Goal: Transaction & Acquisition: Purchase product/service

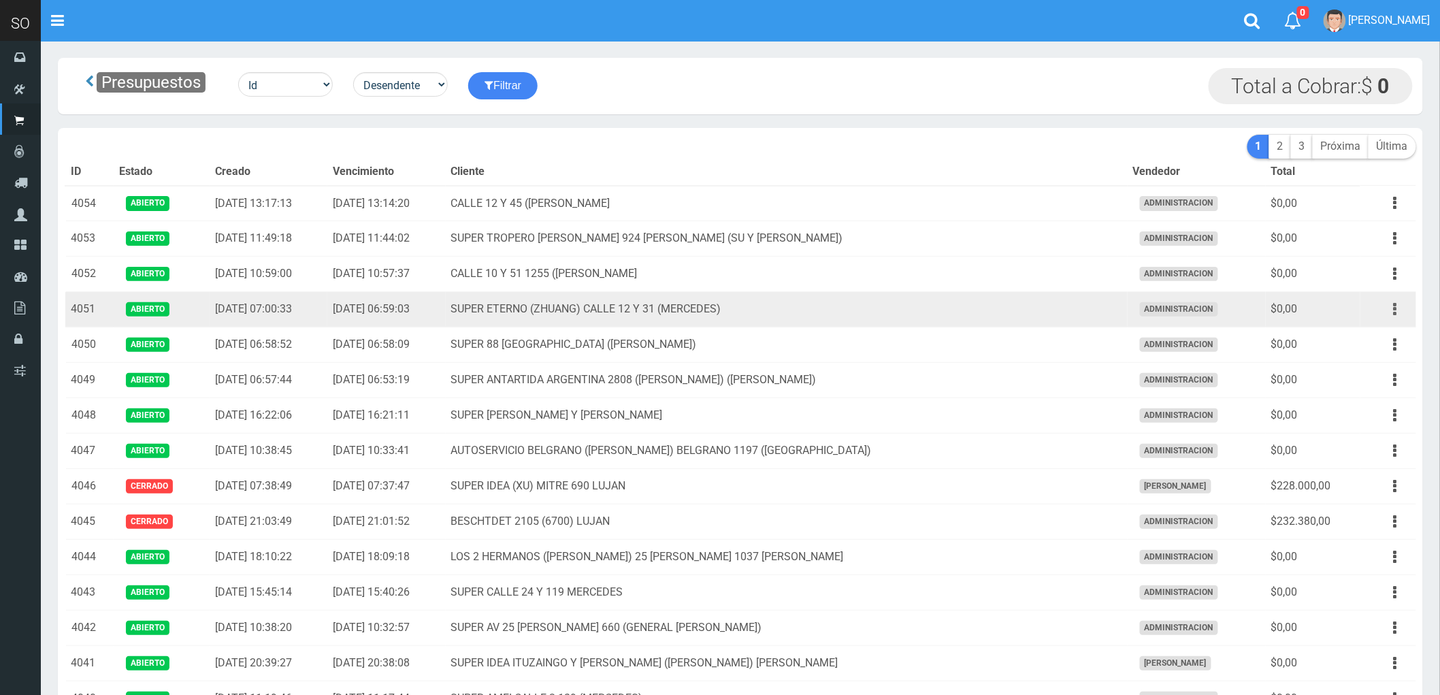
click at [1394, 307] on icon "button" at bounding box center [1395, 309] width 3 height 24
click at [1355, 417] on link "Eliminar" at bounding box center [1356, 412] width 108 height 30
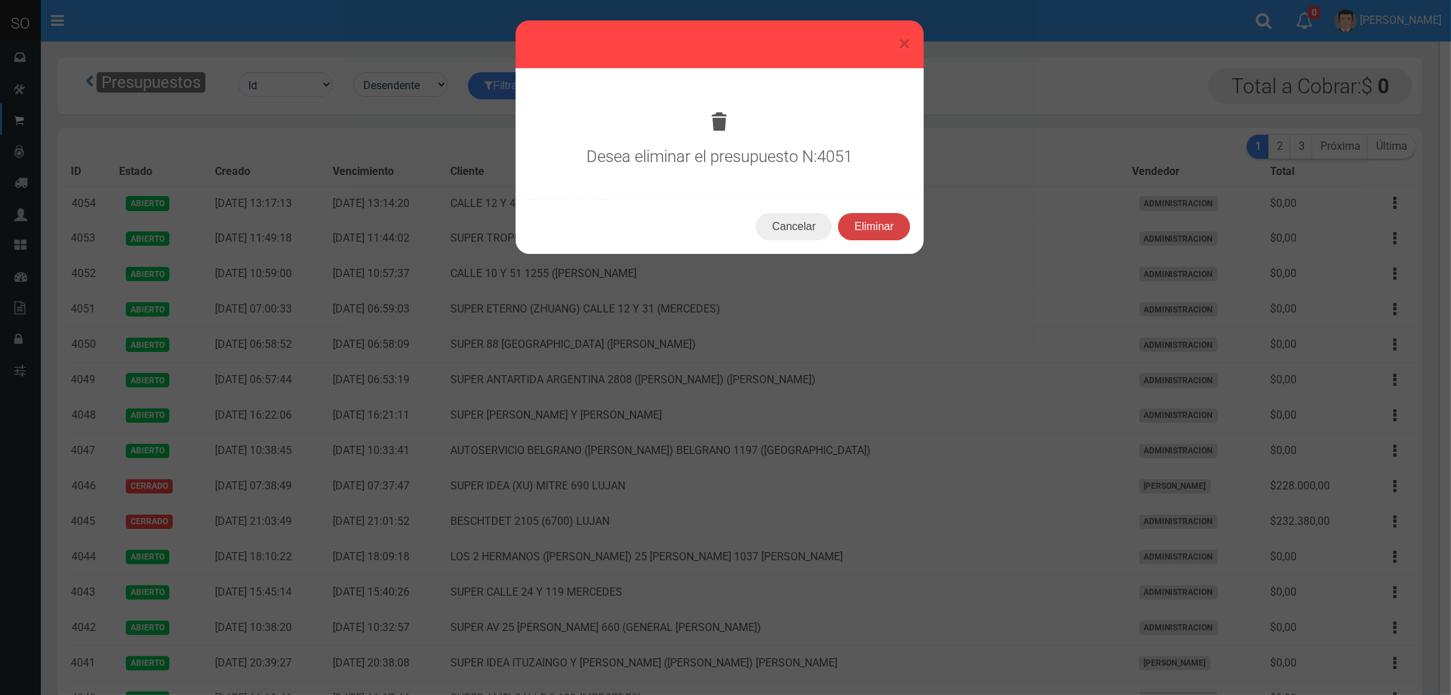
click at [872, 223] on button "Eliminar" at bounding box center [874, 226] width 72 height 27
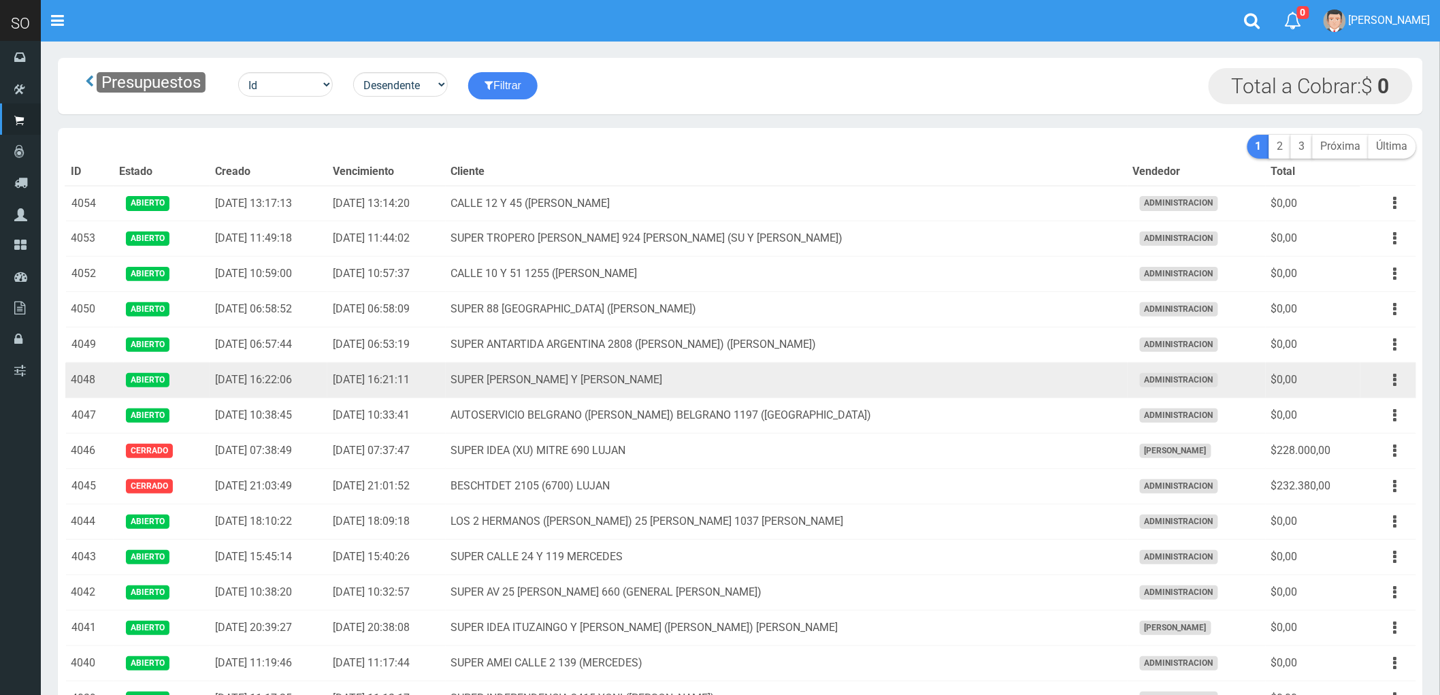
click at [891, 386] on td "SUPER MARTIN HUMBERTO Y LAVALLE LUJAN" at bounding box center [787, 380] width 682 height 35
click at [1395, 385] on icon "button" at bounding box center [1395, 380] width 3 height 24
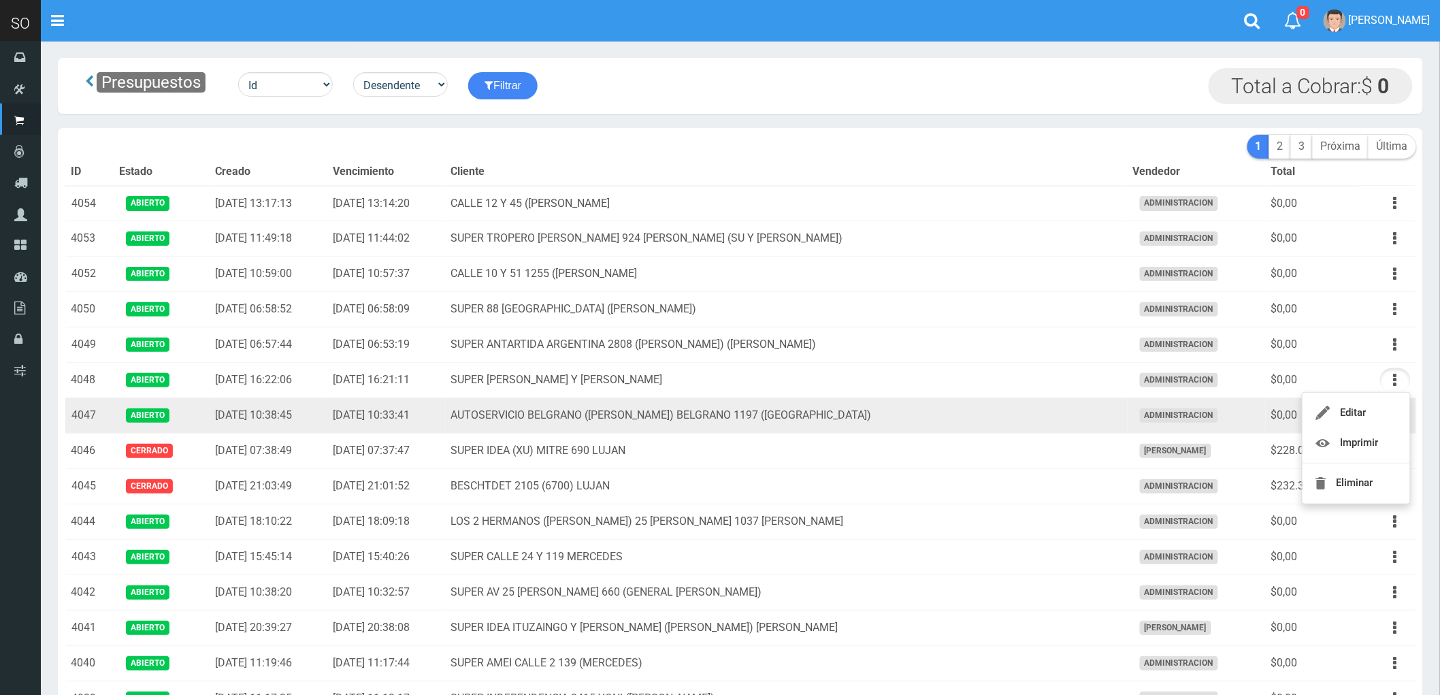
click at [1028, 415] on td "AUTOSERVICIO BELGRANO (JULIAN) BELGRANO 1197 (LUJAN)" at bounding box center [787, 415] width 682 height 35
click at [1394, 414] on icon "button" at bounding box center [1395, 416] width 3 height 24
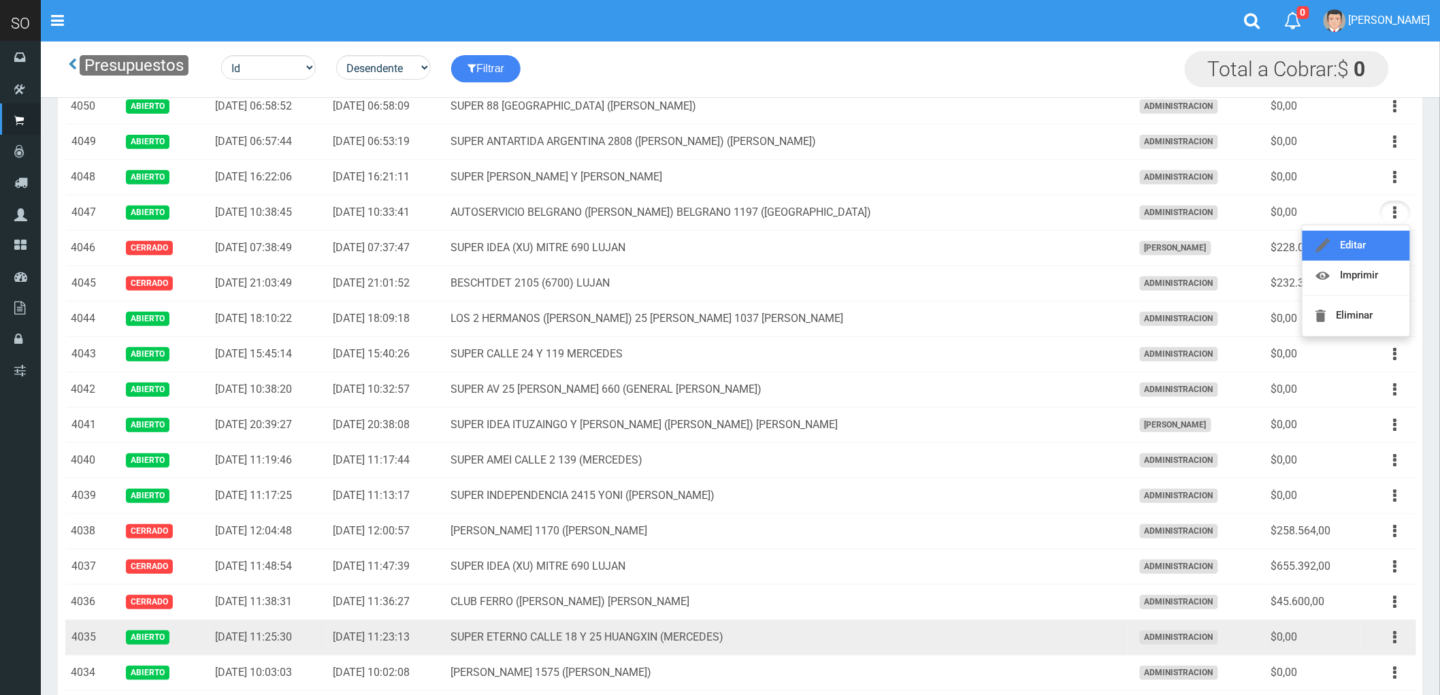
scroll to position [151, 0]
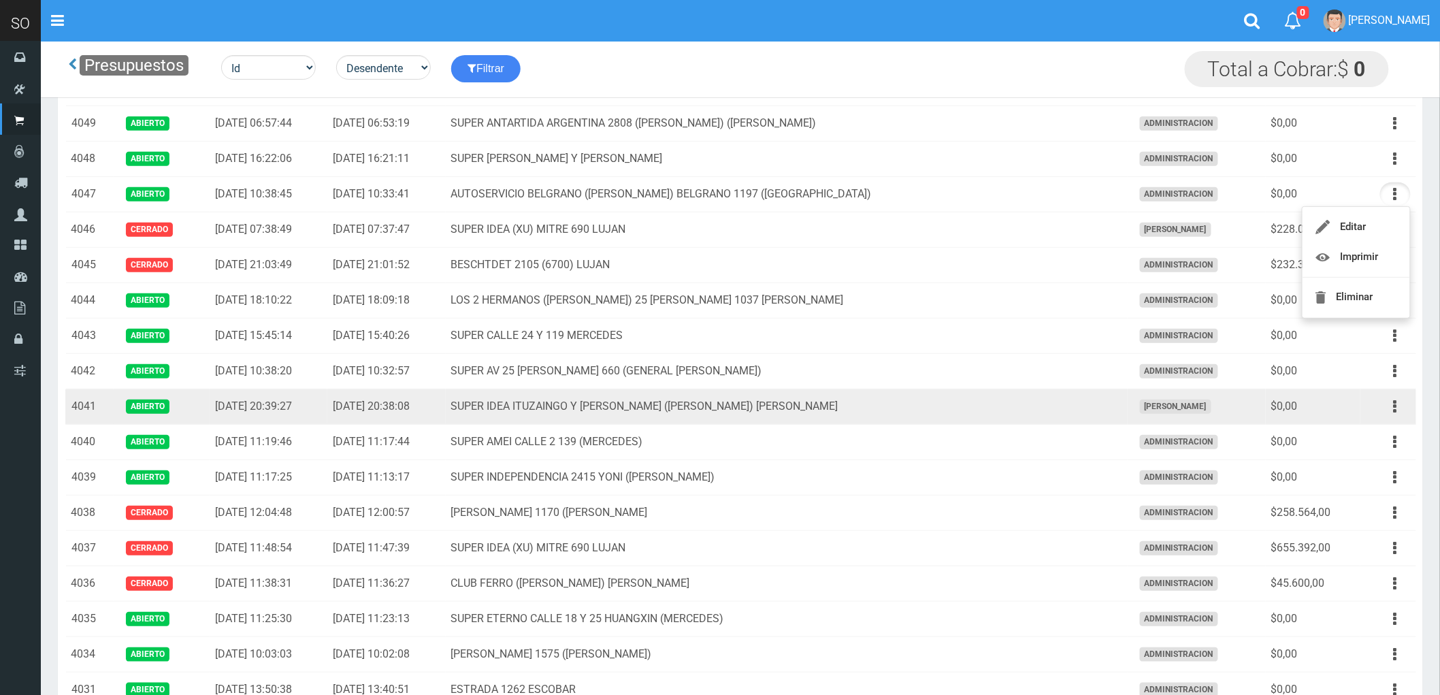
click at [942, 413] on td "SUPER IDEA ITUZAINGO Y MORENO (JUAN) GILES" at bounding box center [787, 406] width 682 height 35
click at [1392, 404] on button "button" at bounding box center [1395, 407] width 31 height 24
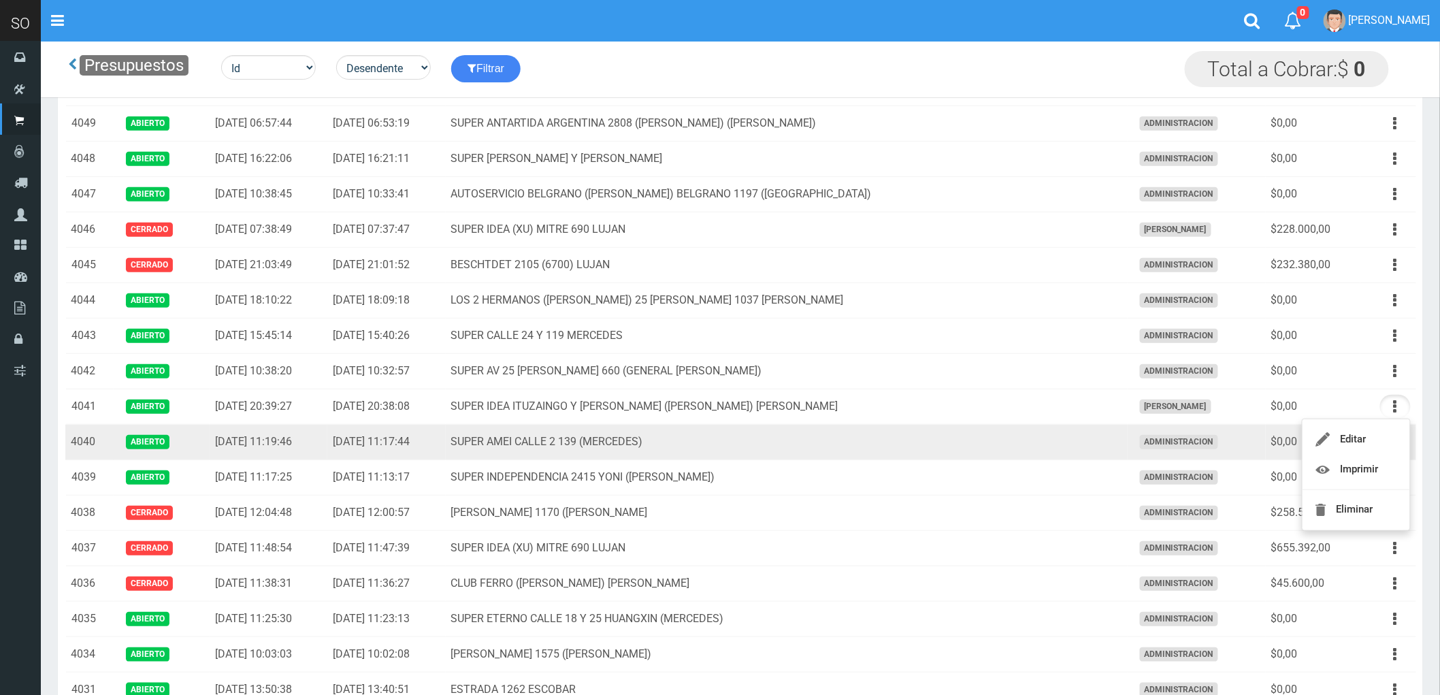
click at [900, 443] on td "SUPER AMEI CALLE 2 139 (MERCEDES)" at bounding box center [787, 442] width 682 height 35
click at [1397, 444] on icon "button" at bounding box center [1395, 442] width 3 height 24
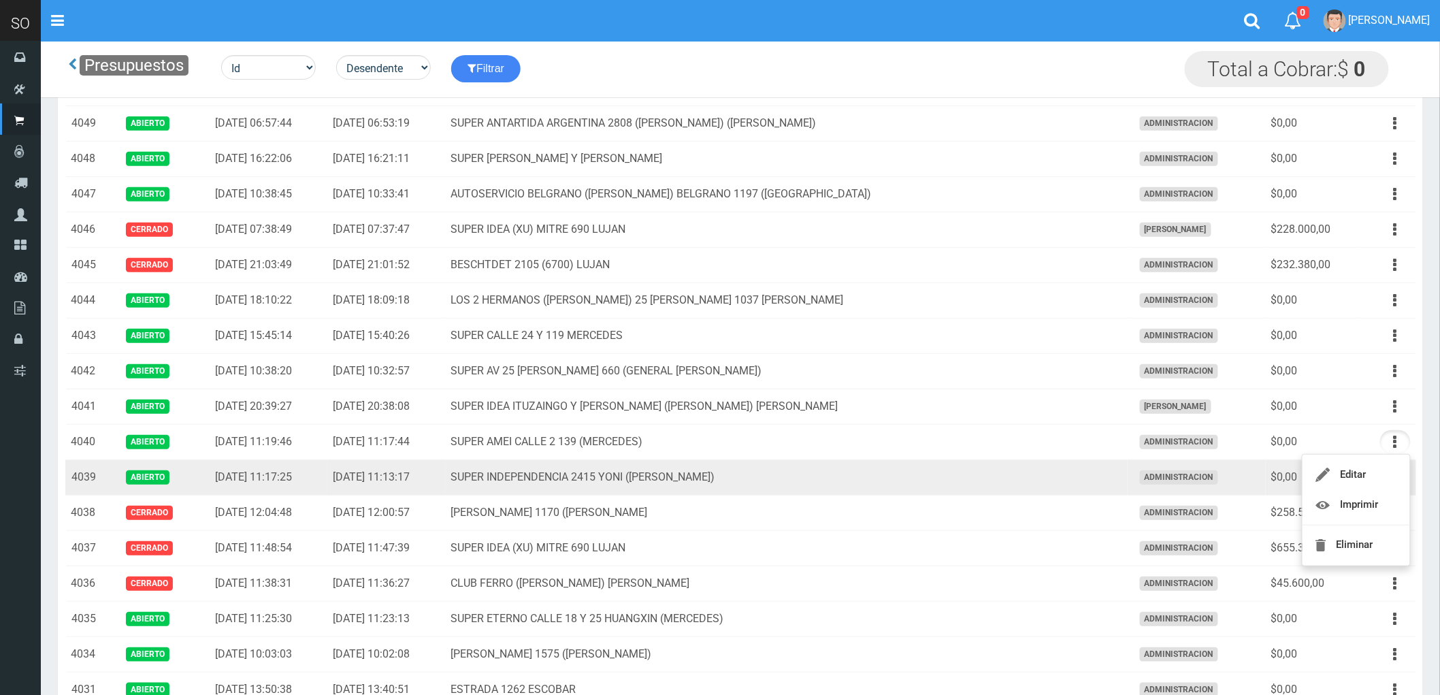
click at [874, 475] on td "SUPER INDEPENDENCIA 2415 YONI (ZARATE)" at bounding box center [787, 477] width 682 height 35
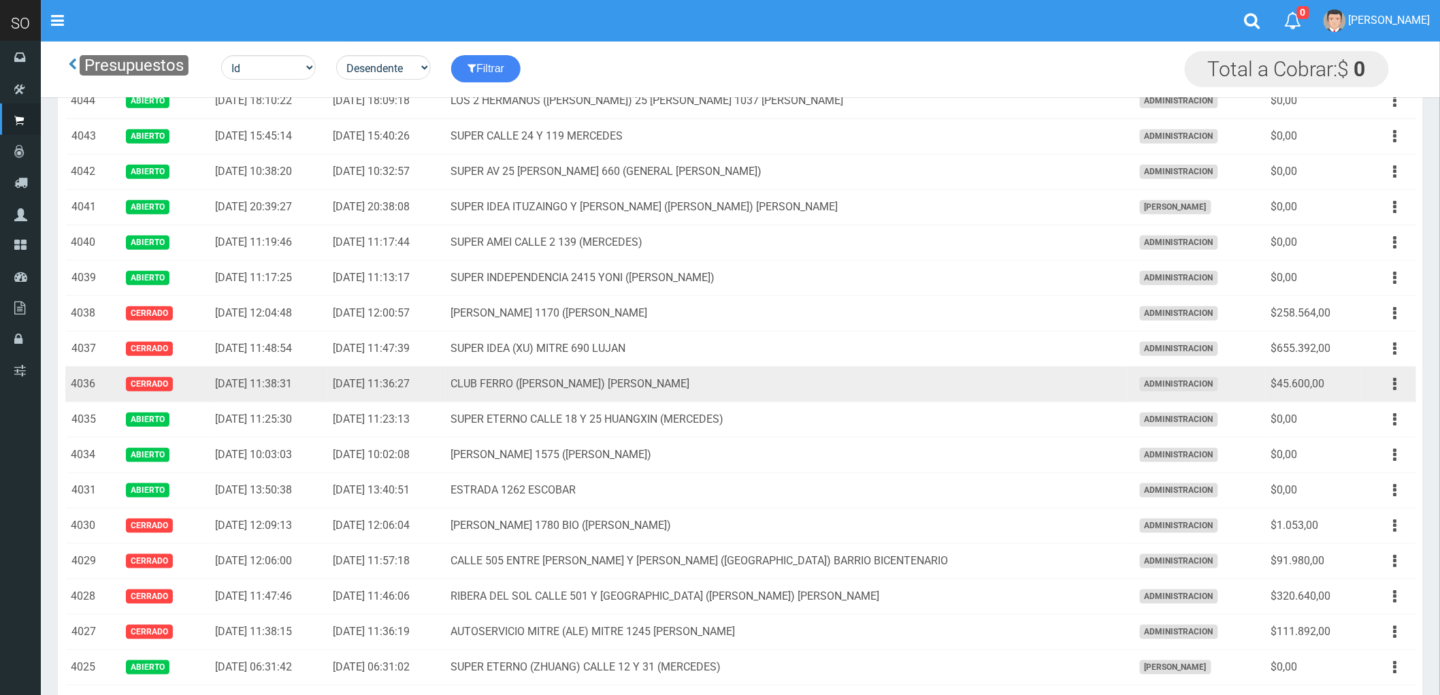
scroll to position [378, 0]
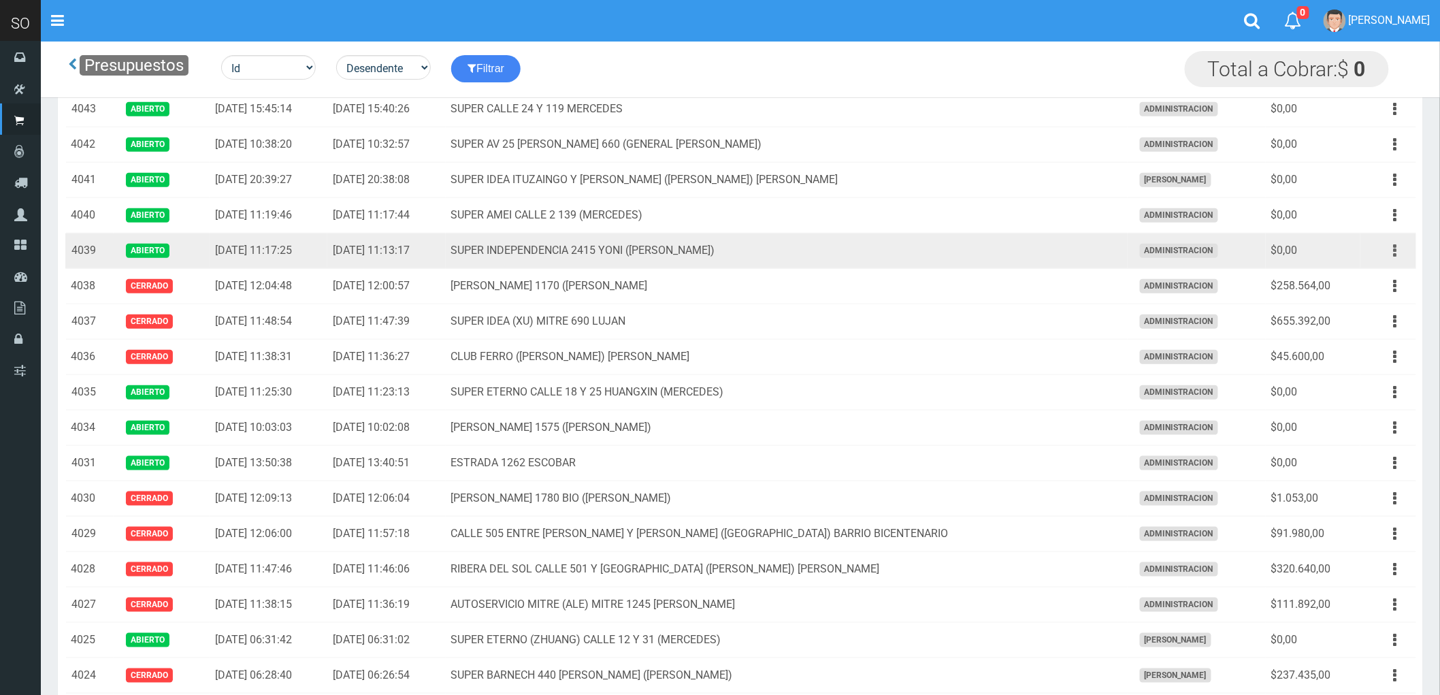
click at [1392, 249] on button "button" at bounding box center [1395, 251] width 31 height 24
click at [1348, 355] on link "Eliminar" at bounding box center [1356, 354] width 108 height 30
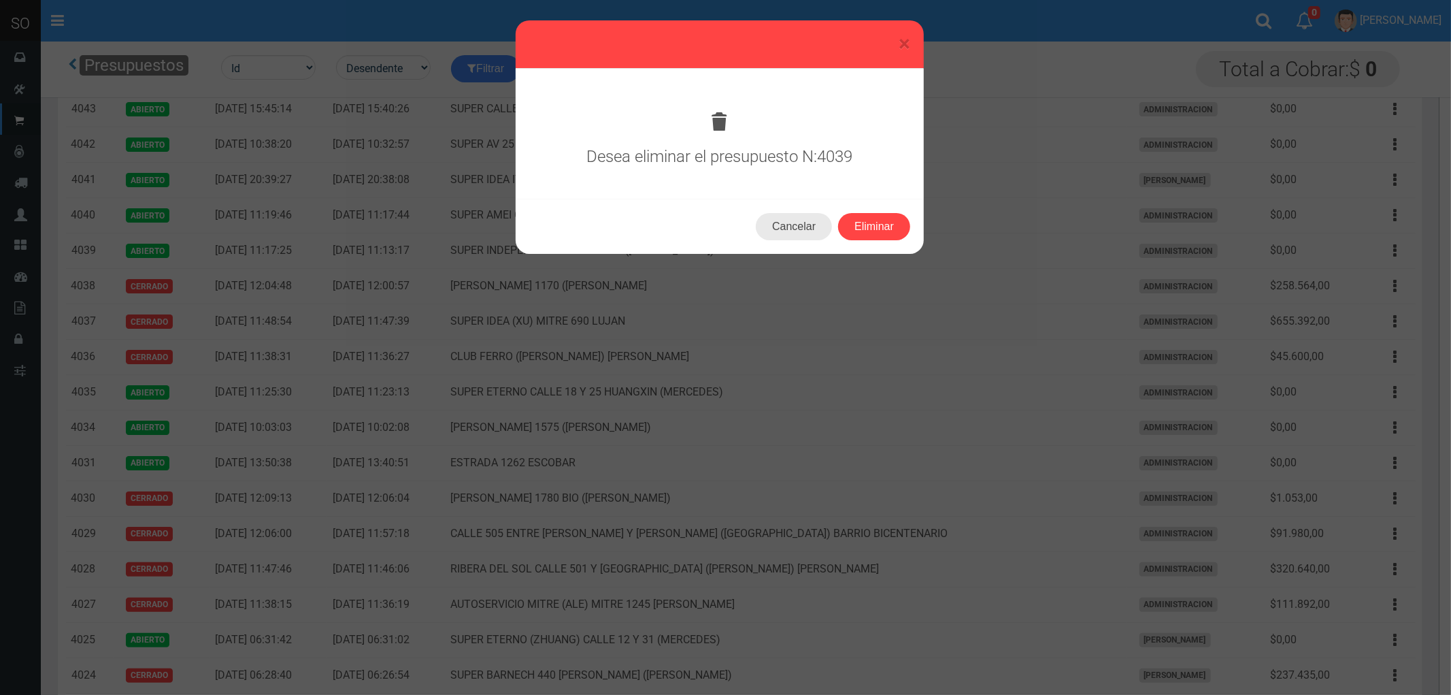
click at [810, 225] on button "Cancelar" at bounding box center [794, 226] width 76 height 27
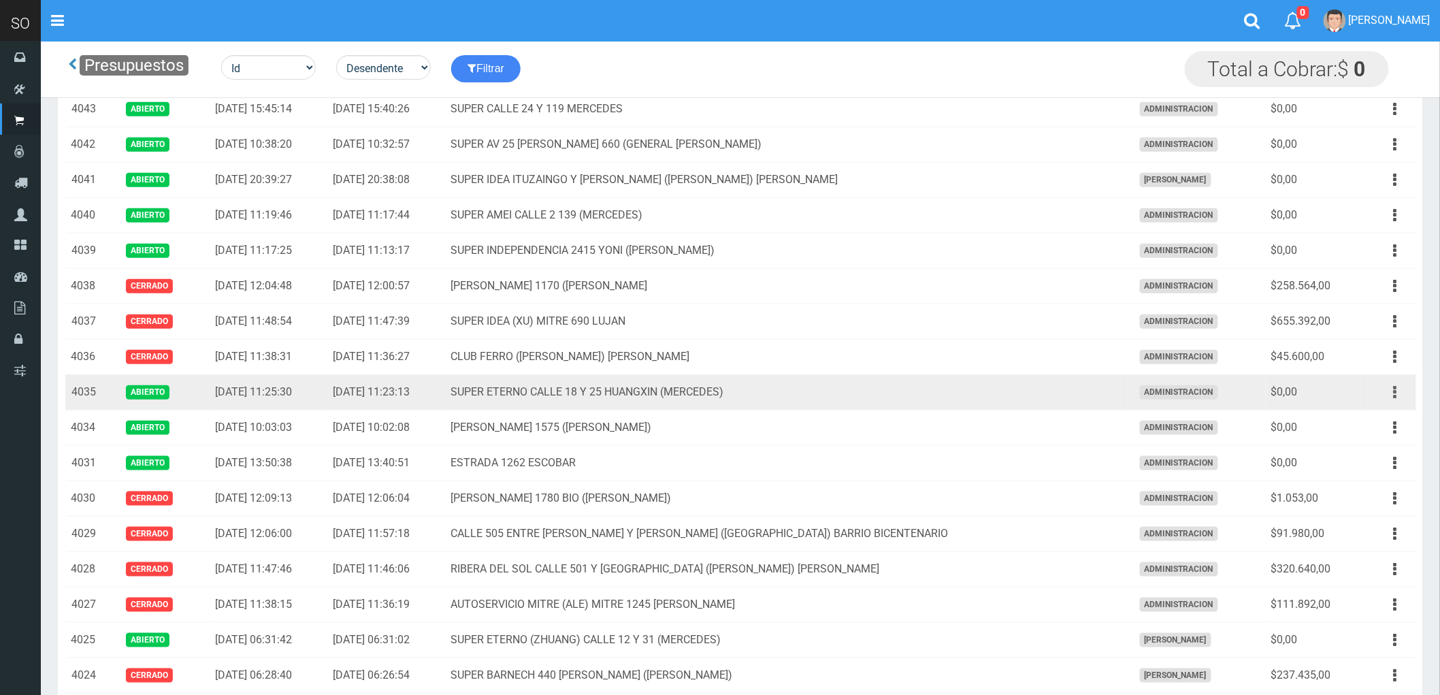
click at [1394, 391] on icon "button" at bounding box center [1395, 392] width 3 height 24
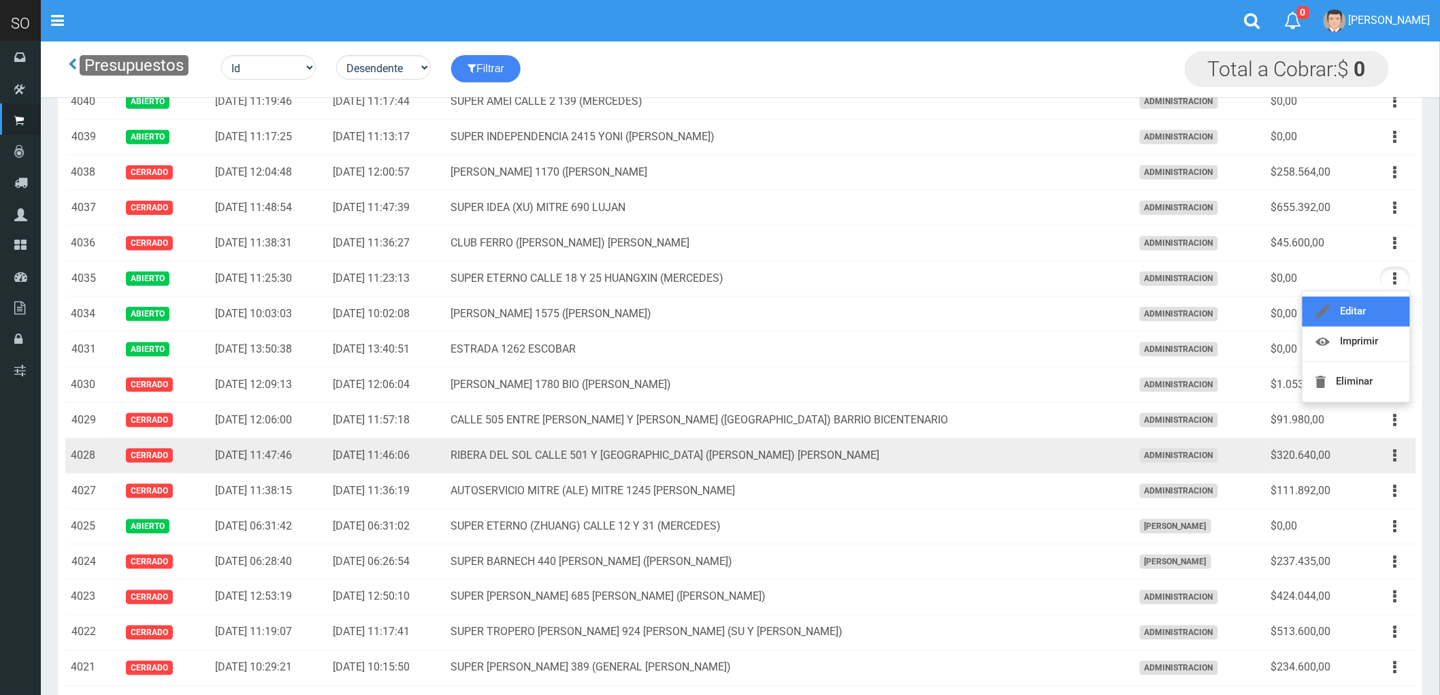
scroll to position [604, 0]
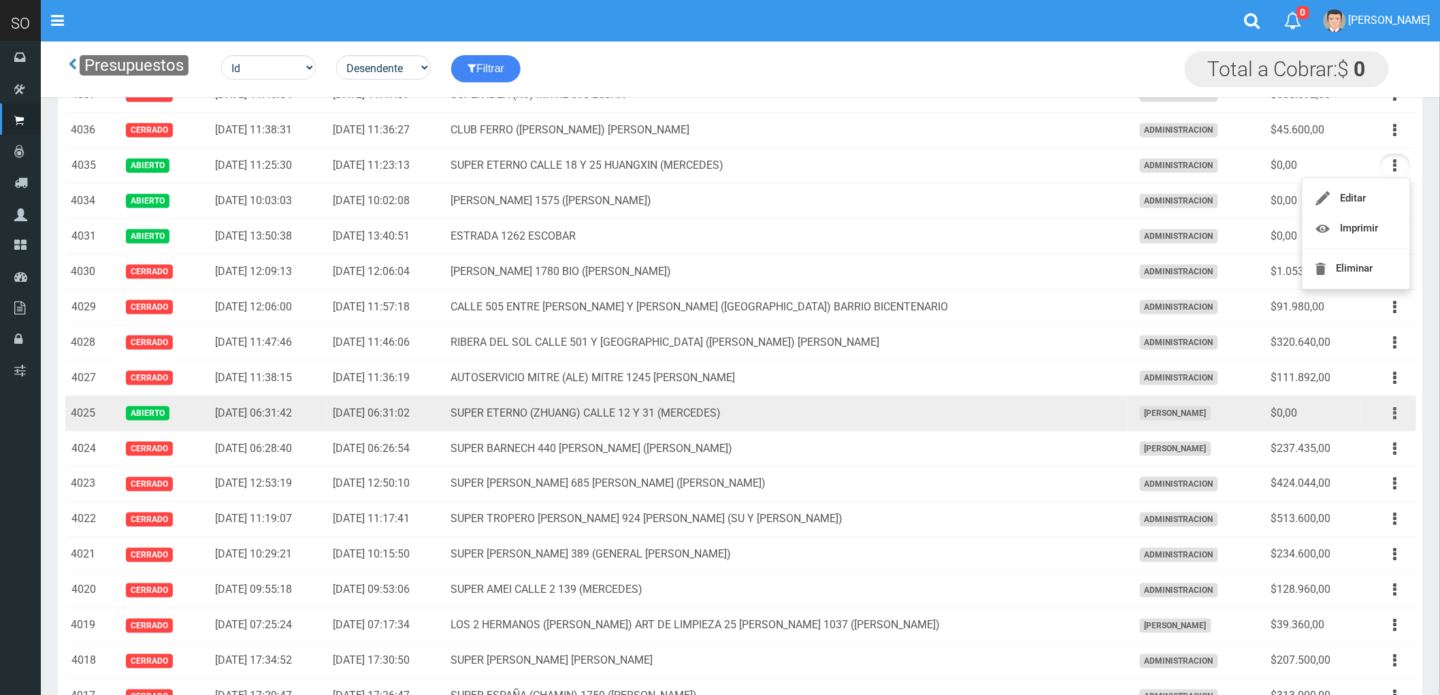
click at [1395, 416] on icon "button" at bounding box center [1395, 413] width 3 height 24
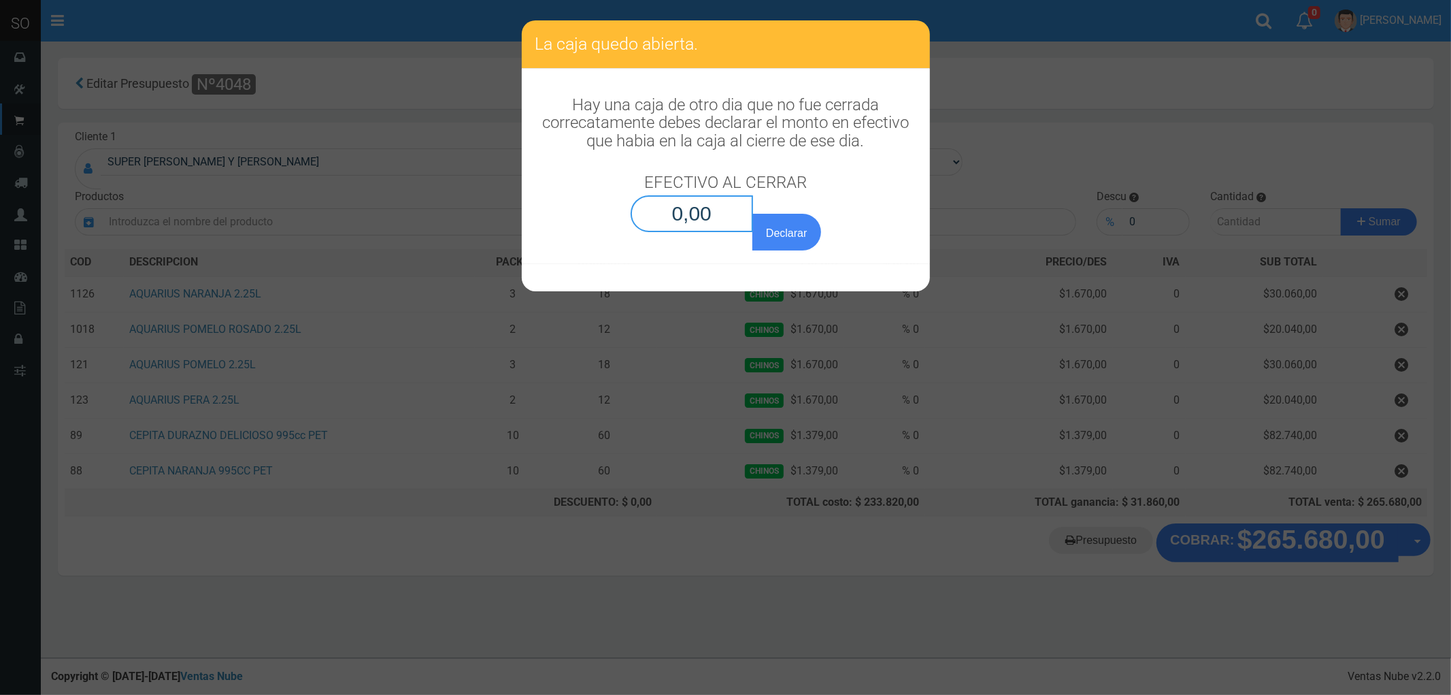
click at [732, 202] on input "0,00" at bounding box center [692, 213] width 123 height 37
type input "0,01"
click at [753, 214] on button "Declarar" at bounding box center [787, 232] width 68 height 37
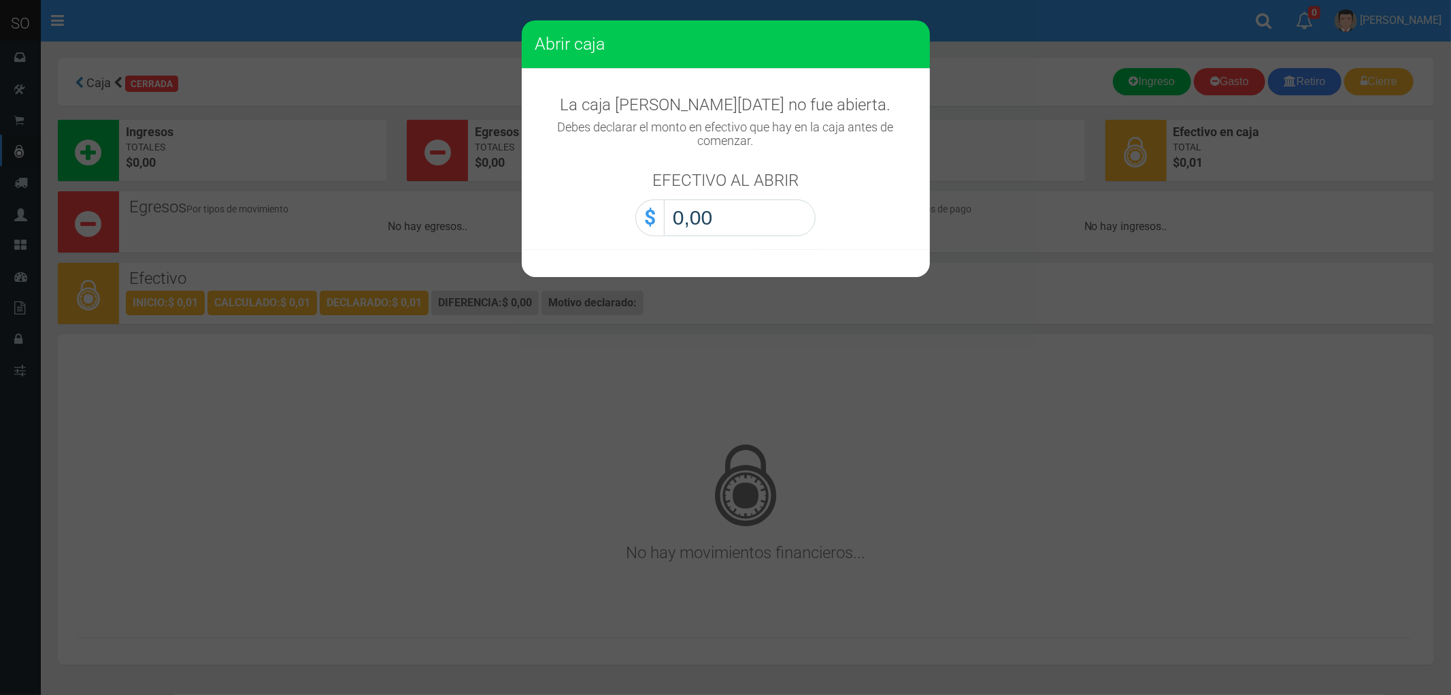
click at [732, 202] on input "0,00" at bounding box center [740, 217] width 152 height 37
type input "0,01"
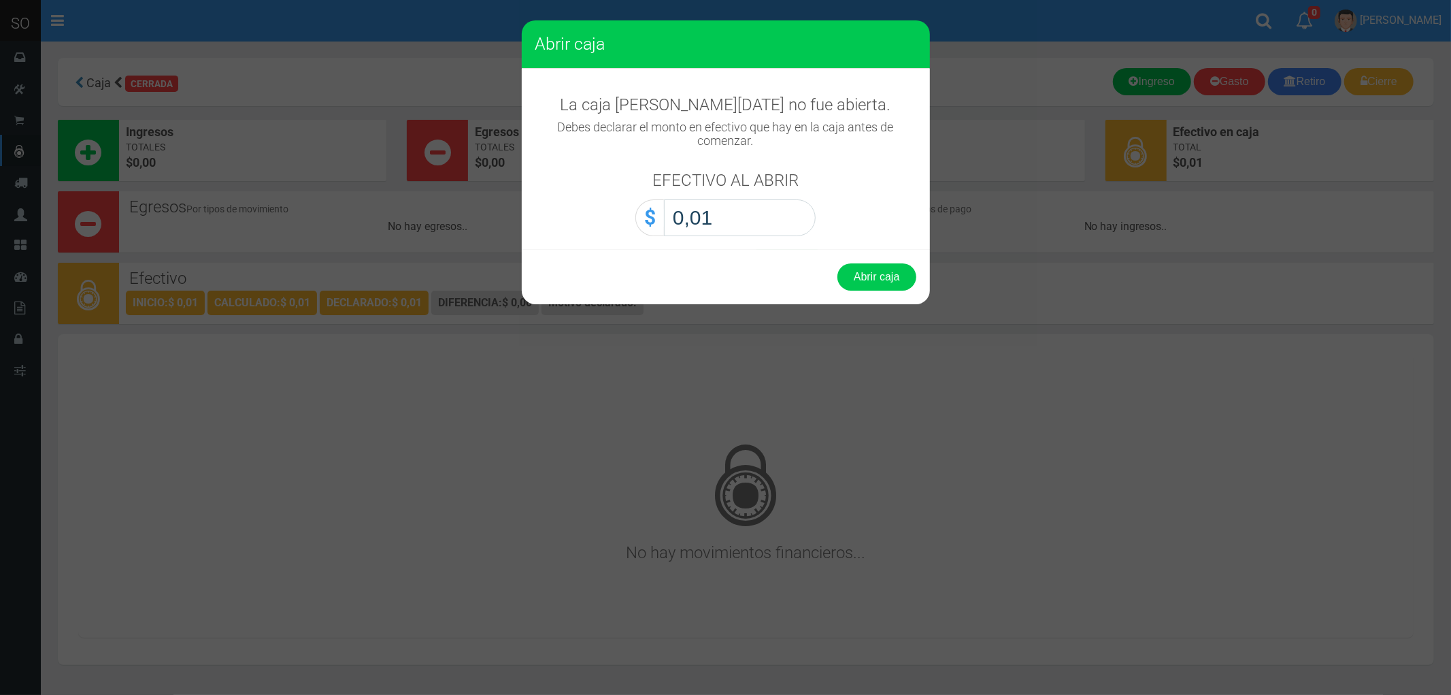
click at [838, 263] on button "Abrir caja" at bounding box center [877, 276] width 79 height 27
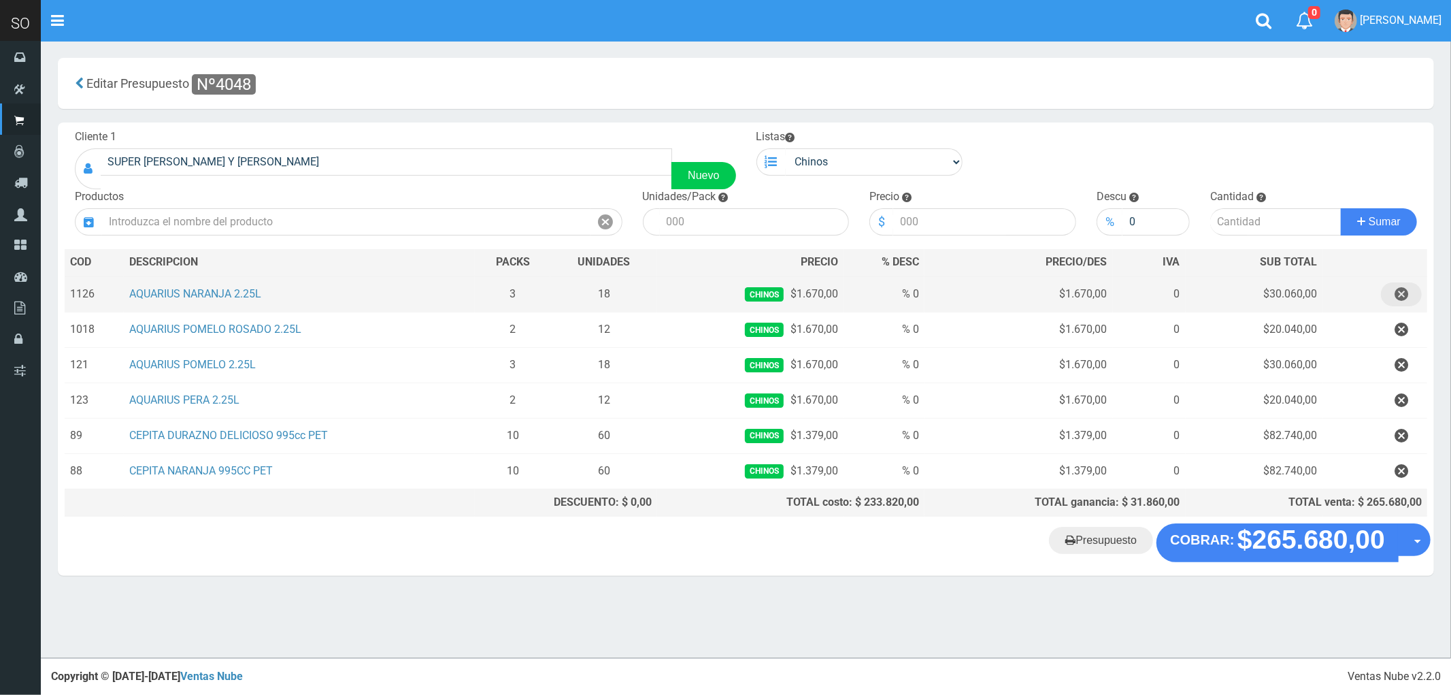
click at [1404, 293] on icon "button" at bounding box center [1402, 294] width 14 height 24
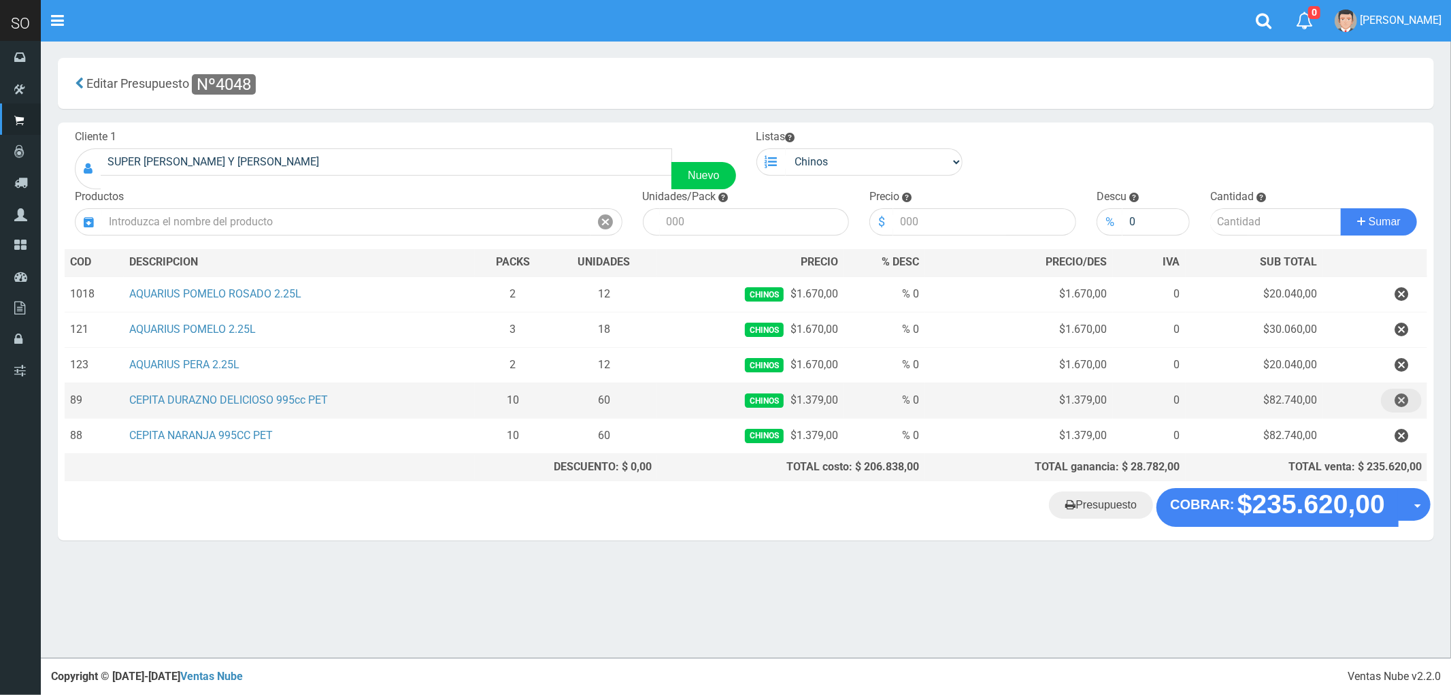
click at [1400, 401] on icon "button" at bounding box center [1402, 401] width 14 height 24
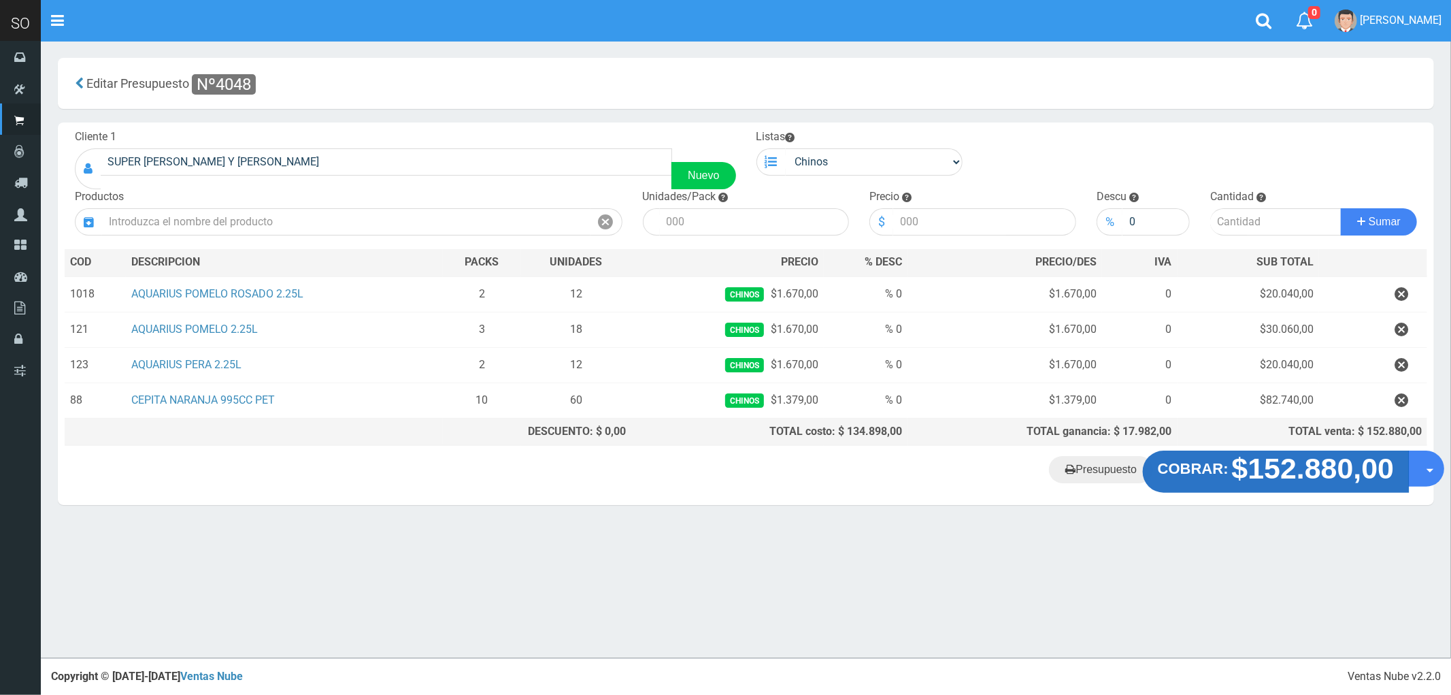
click at [1275, 474] on strong "$152.880,00" at bounding box center [1313, 469] width 163 height 32
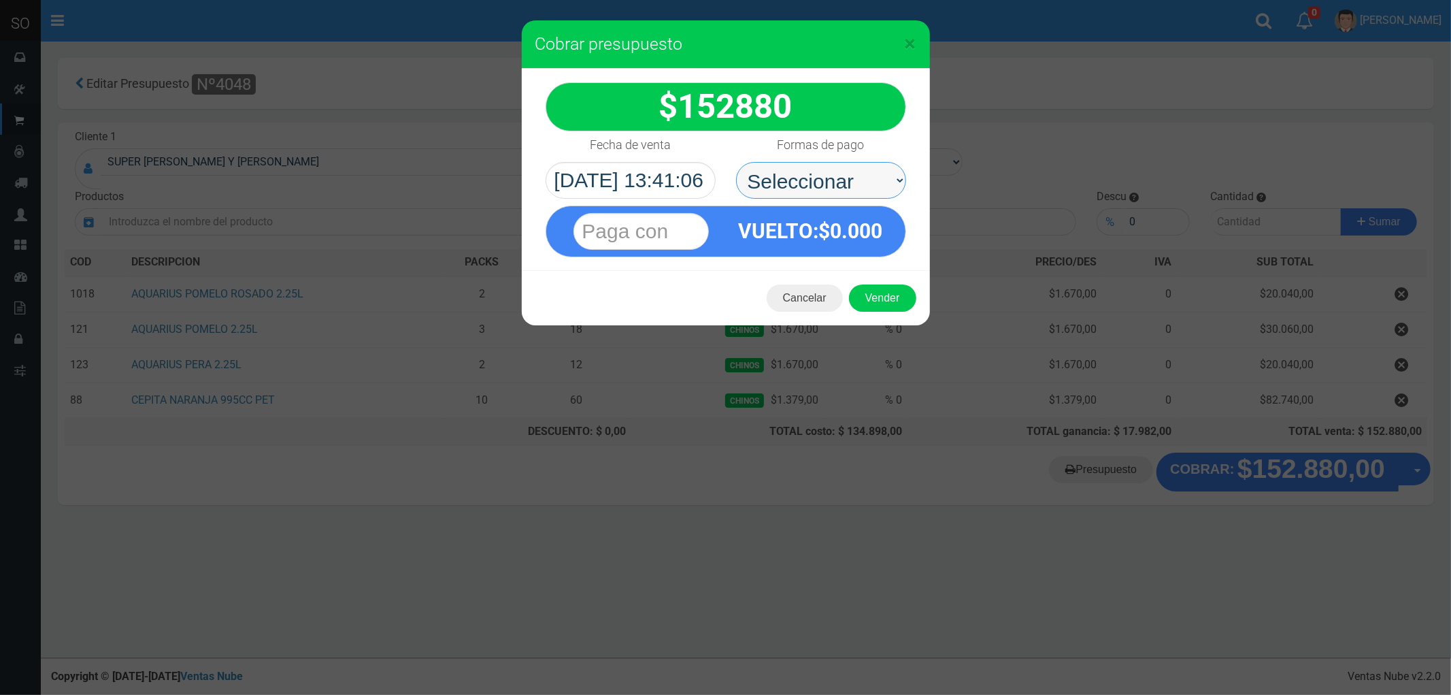
click at [791, 175] on select "Seleccionar Efectivo Tarjeta de Crédito Depósito Débito" at bounding box center [821, 180] width 170 height 37
select select "Efectivo"
click at [736, 162] on select "Seleccionar Efectivo Tarjeta de Crédito Depósito Débito" at bounding box center [821, 180] width 170 height 37
drag, startPoint x: 859, startPoint y: 282, endPoint x: 861, endPoint y: 290, distance: 8.4
click at [860, 287] on div "Cancelar Vender" at bounding box center [726, 298] width 408 height 54
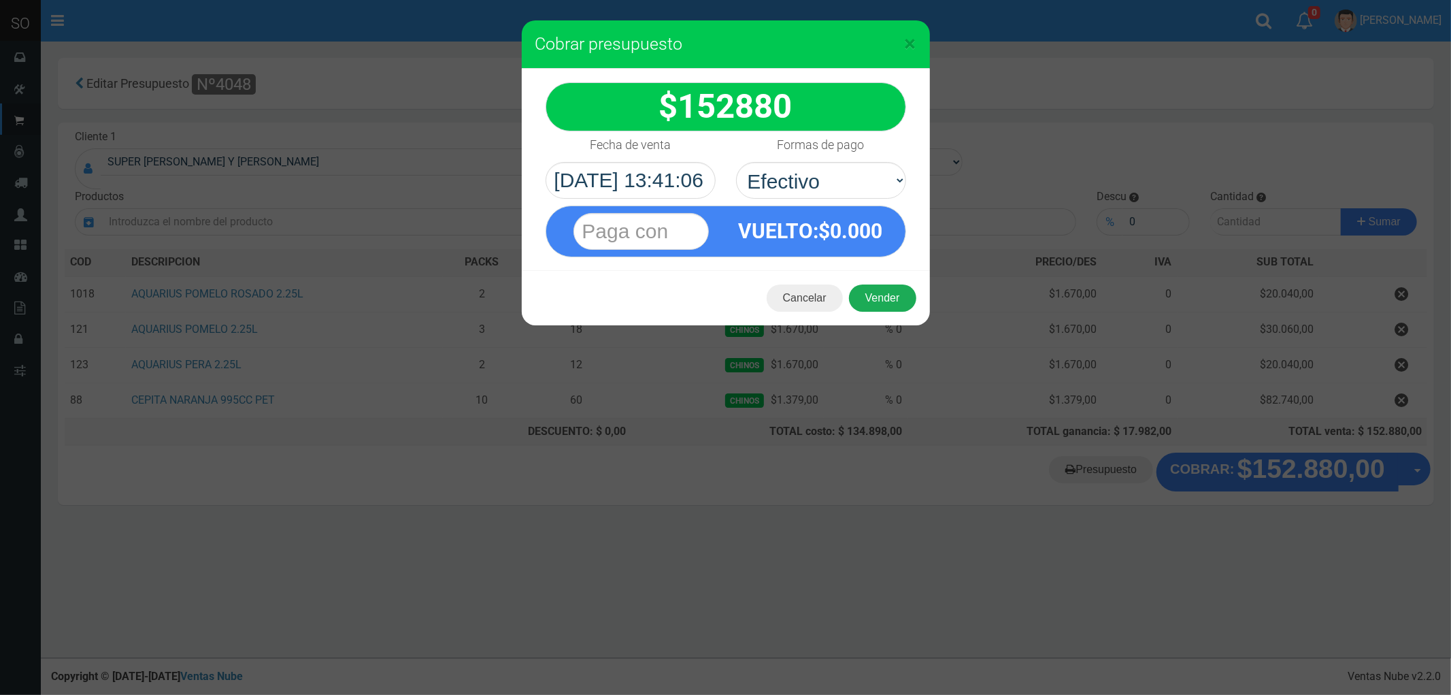
click at [866, 294] on button "Vender" at bounding box center [882, 297] width 67 height 27
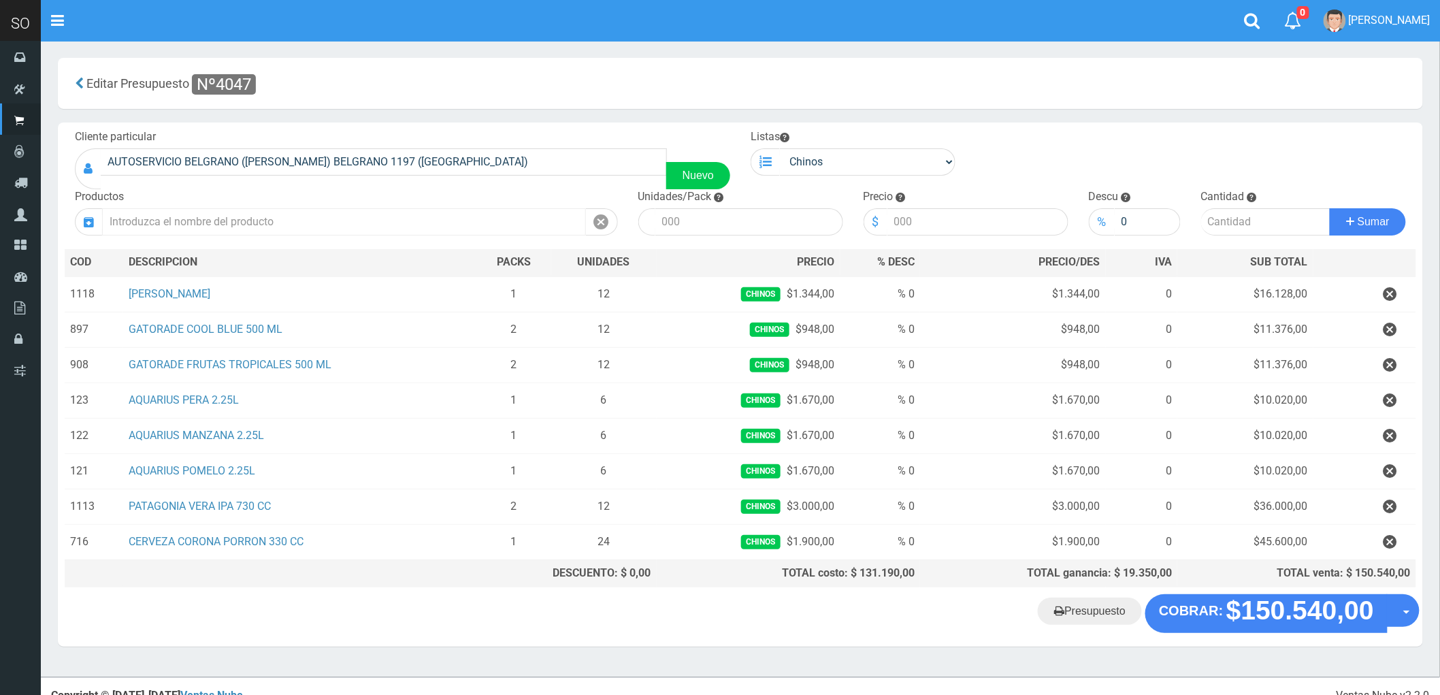
click at [193, 215] on input "text" at bounding box center [344, 221] width 484 height 27
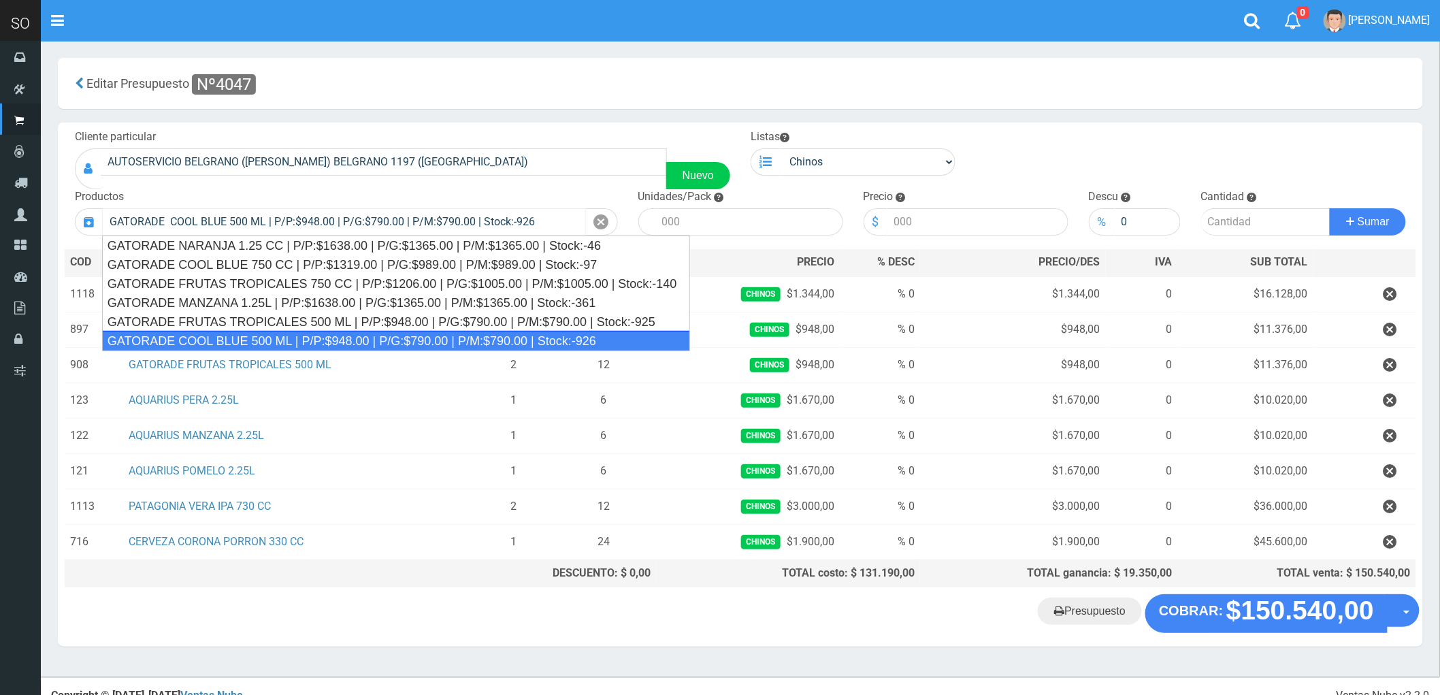
type input "GATORADE COOL BLUE 500 ML | P/P:$948.00 | P/G:$790.00 | P/M:$790.00 | Stock:-926"
type input "6"
type input "948.00"
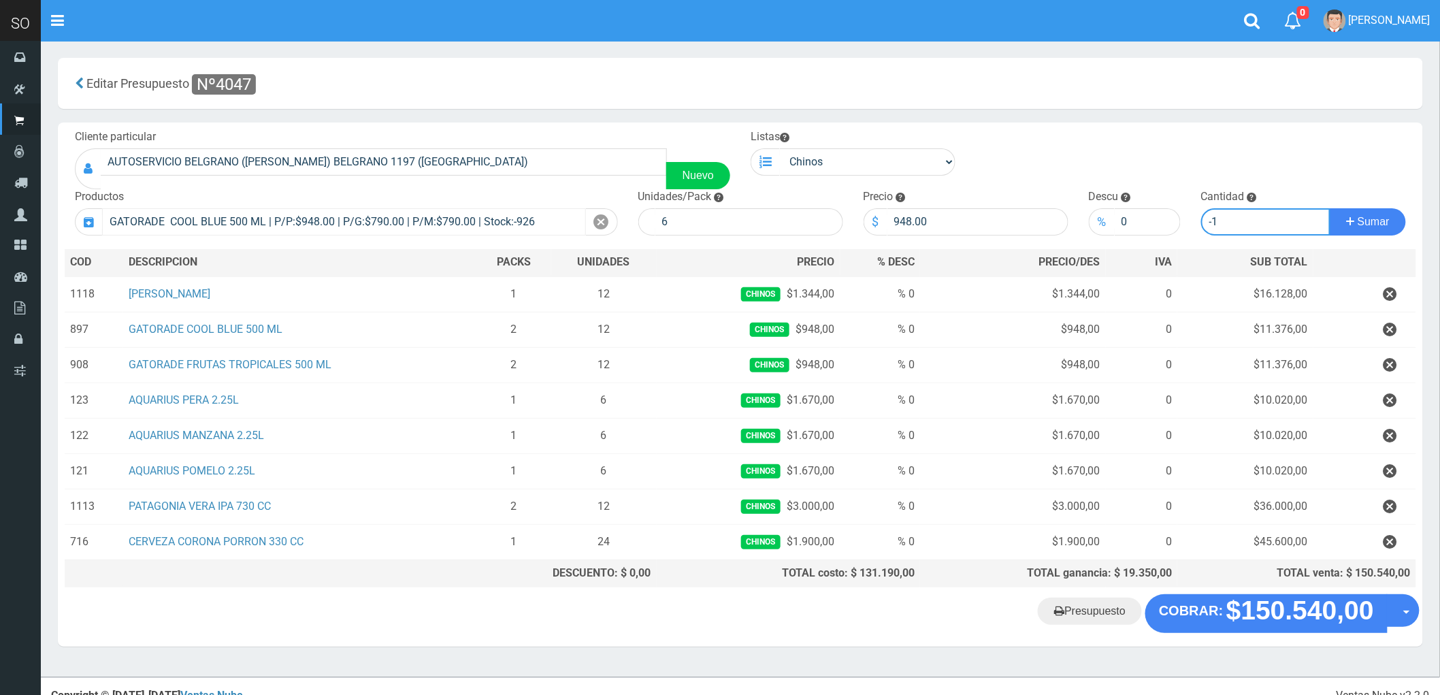
type input "-1"
click at [1330, 208] on button "Sumar" at bounding box center [1368, 221] width 76 height 27
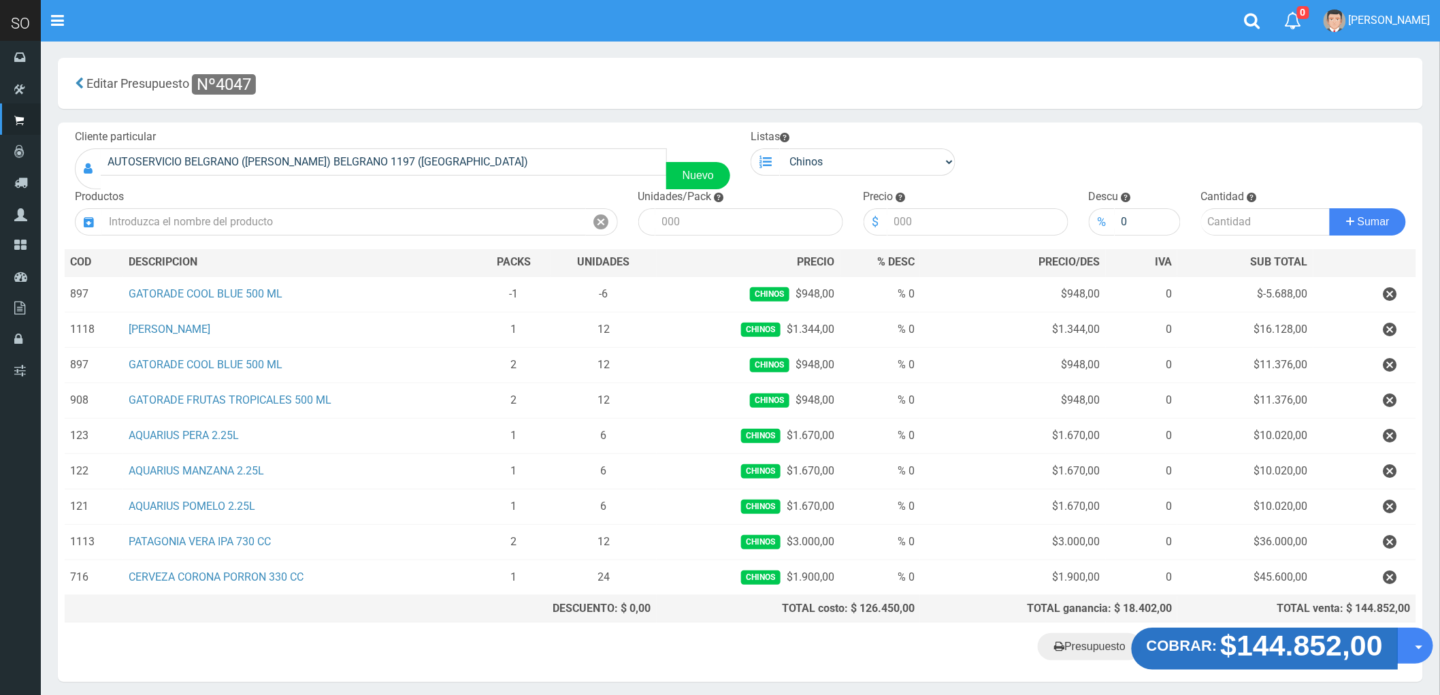
click at [1256, 647] on strong "$144.852,00" at bounding box center [1302, 645] width 163 height 32
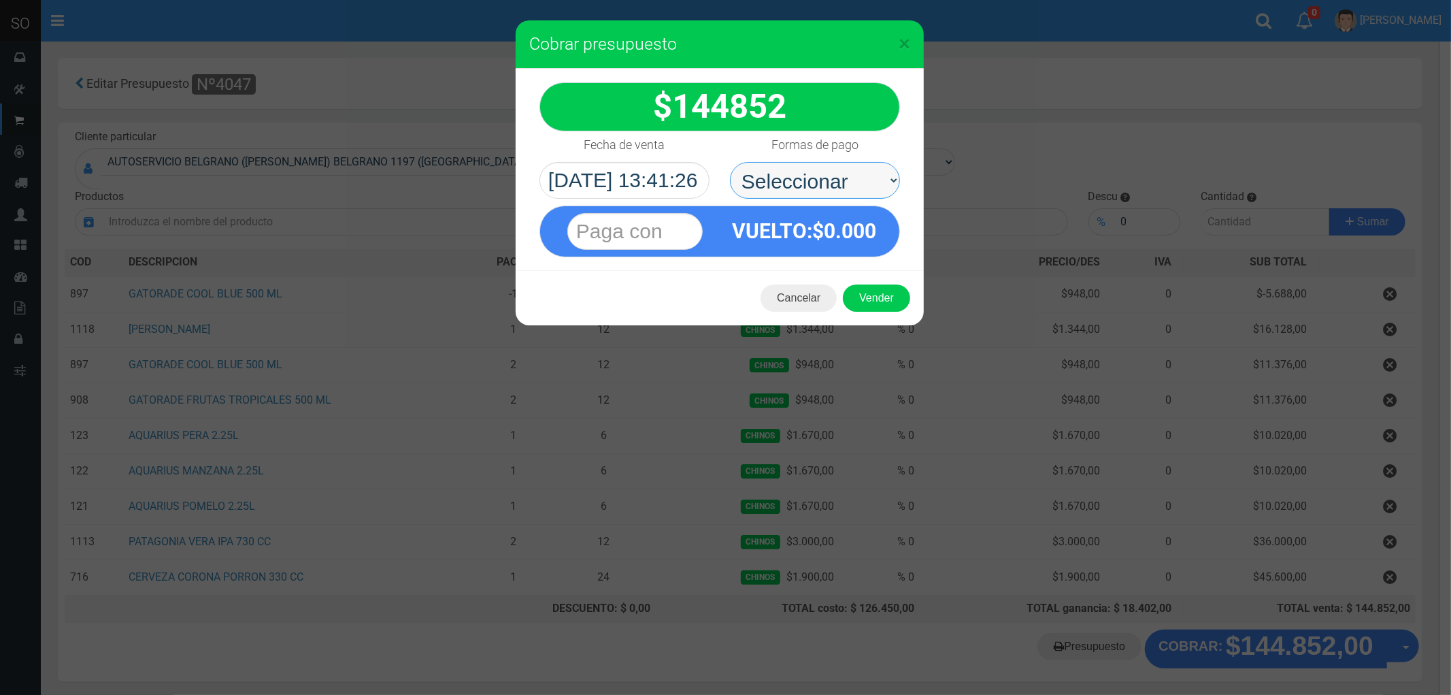
click at [772, 176] on select "Seleccionar Efectivo Tarjeta de Crédito Depósito Débito" at bounding box center [815, 180] width 170 height 37
select select "Efectivo"
click at [730, 162] on select "Seleccionar Efectivo Tarjeta de Crédito Depósito Débito" at bounding box center [815, 180] width 170 height 37
click at [886, 297] on button "Vender" at bounding box center [876, 297] width 67 height 27
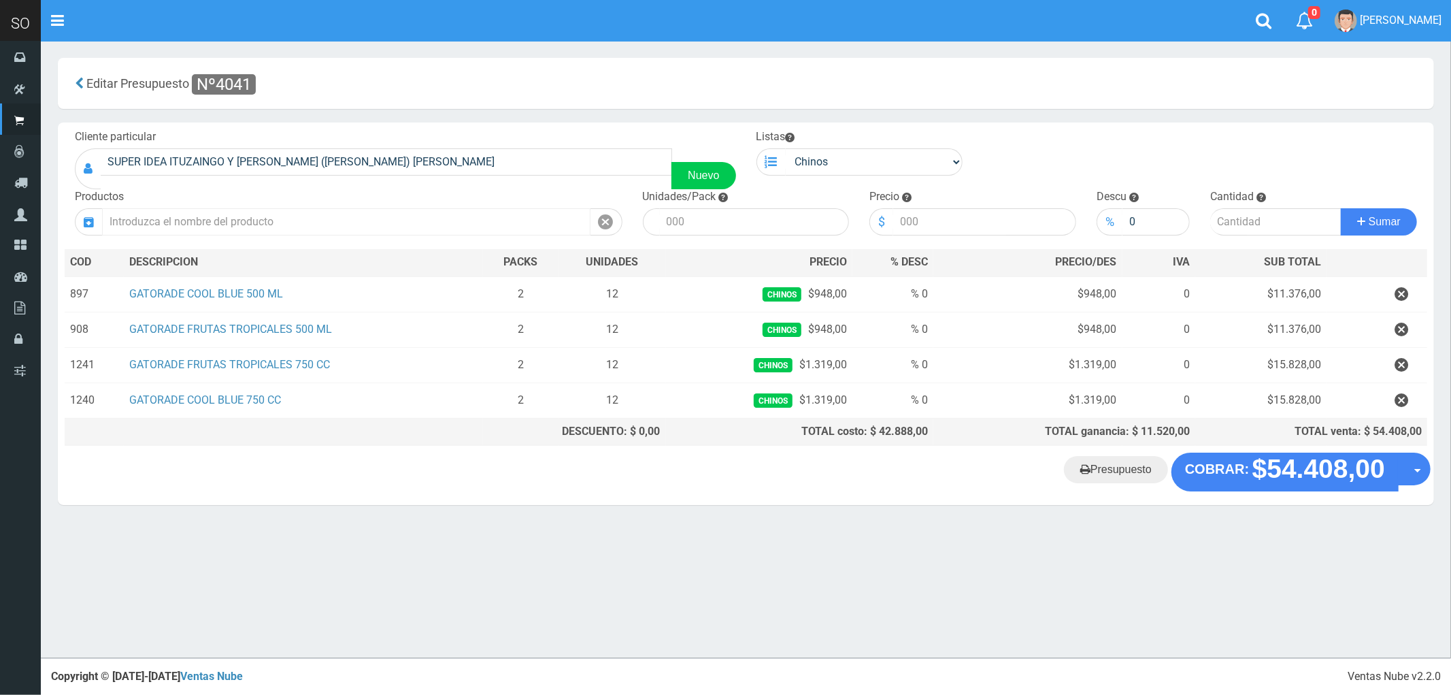
click at [184, 220] on input "text" at bounding box center [346, 221] width 489 height 27
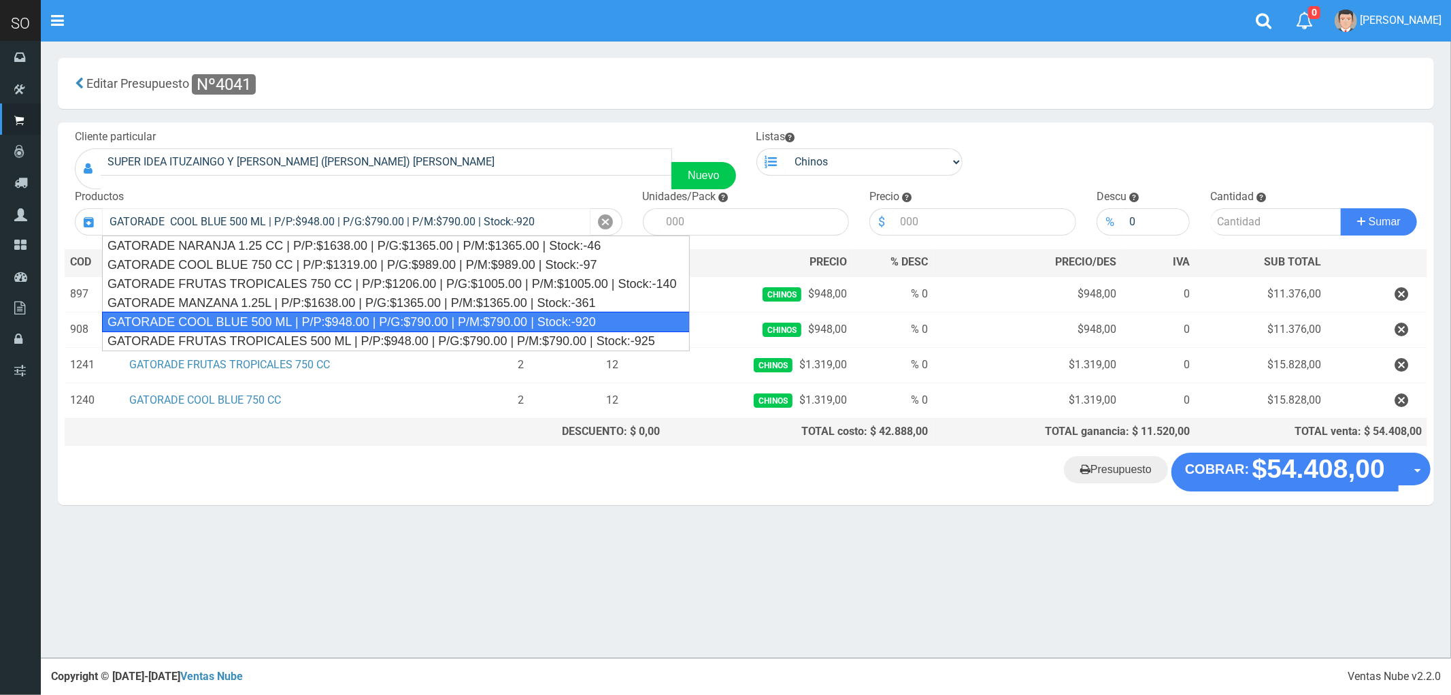
type input "GATORADE COOL BLUE 500 ML | P/P:$948.00 | P/G:$790.00 | P/M:$790.00 | Stock:-920"
type input "6"
type input "948.00"
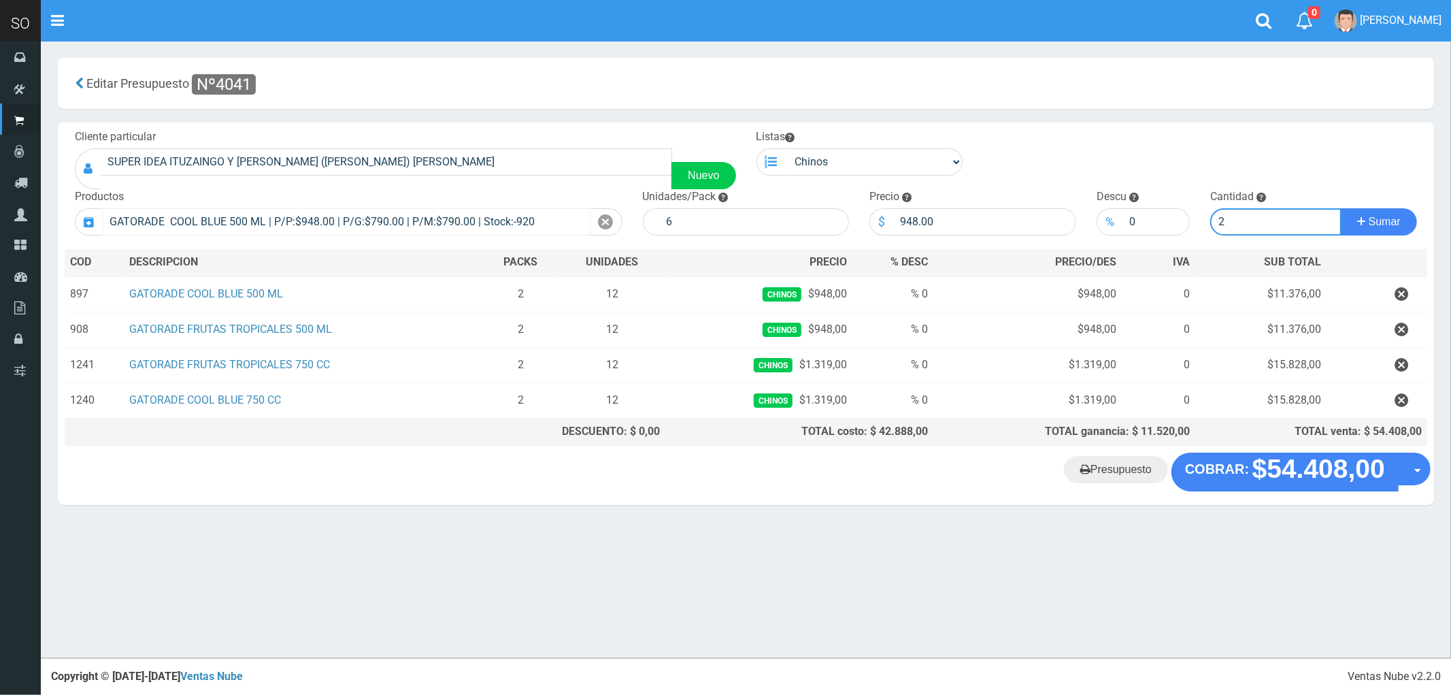
type input "2"
click at [1341, 208] on button "Sumar" at bounding box center [1379, 221] width 76 height 27
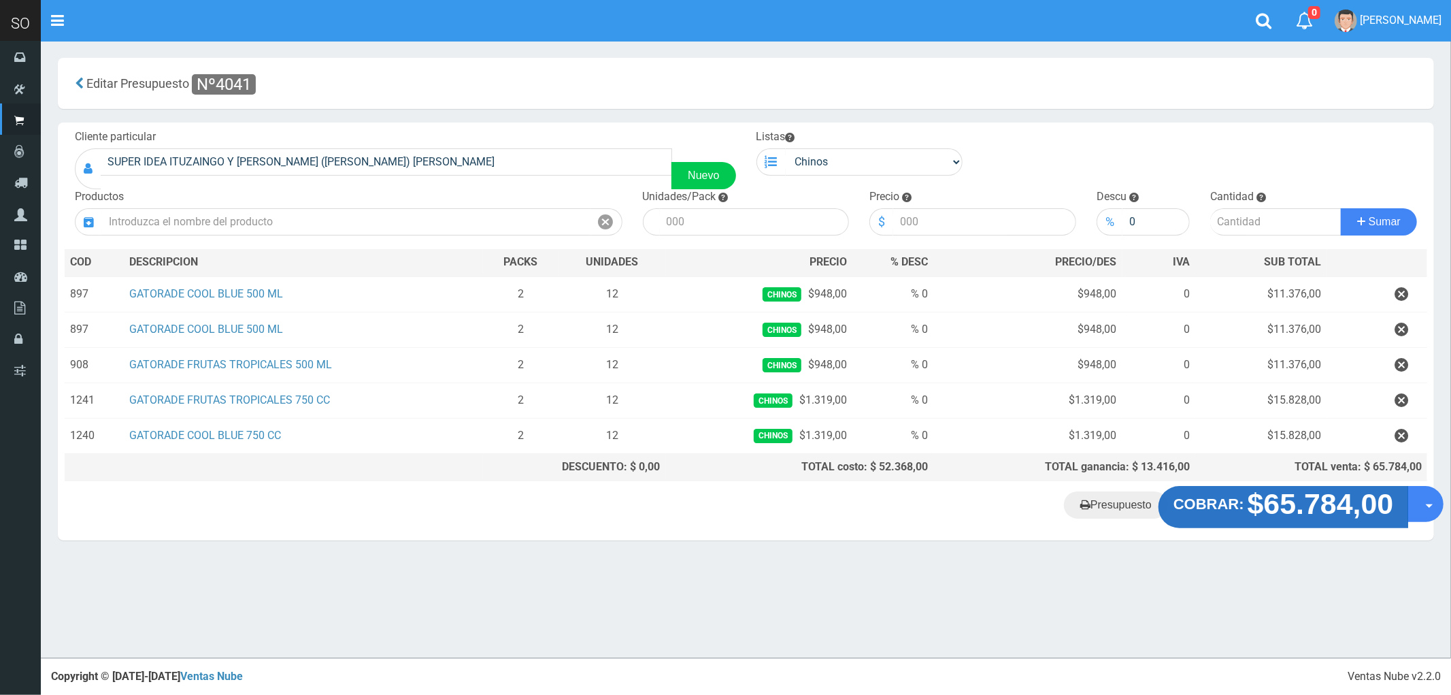
click at [1318, 508] on strong "$65.784,00" at bounding box center [1321, 504] width 146 height 32
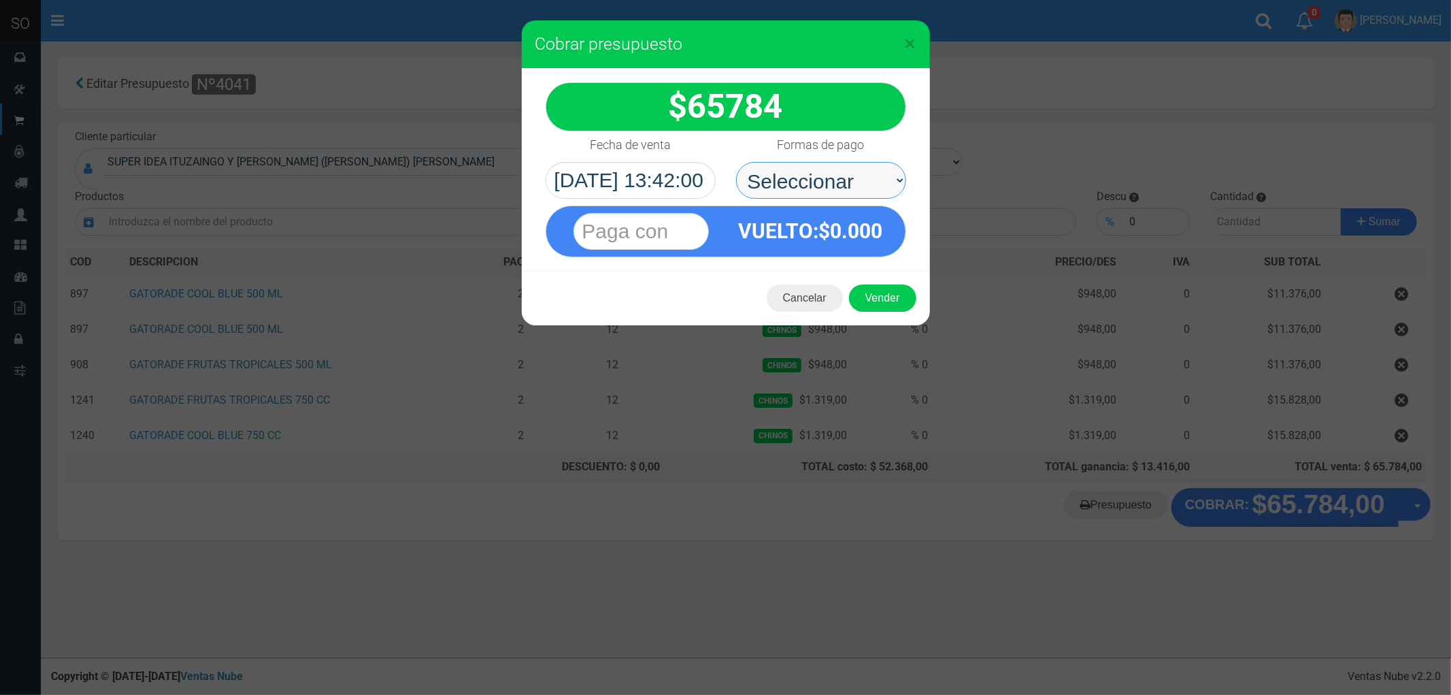
click at [796, 167] on select "Seleccionar Efectivo Tarjeta de Crédito Depósito Débito" at bounding box center [821, 180] width 170 height 37
select select "Efectivo"
click at [736, 162] on select "Seleccionar Efectivo Tarjeta de Crédito Depósito Débito" at bounding box center [821, 180] width 170 height 37
click at [895, 291] on button "Vender" at bounding box center [882, 297] width 67 height 27
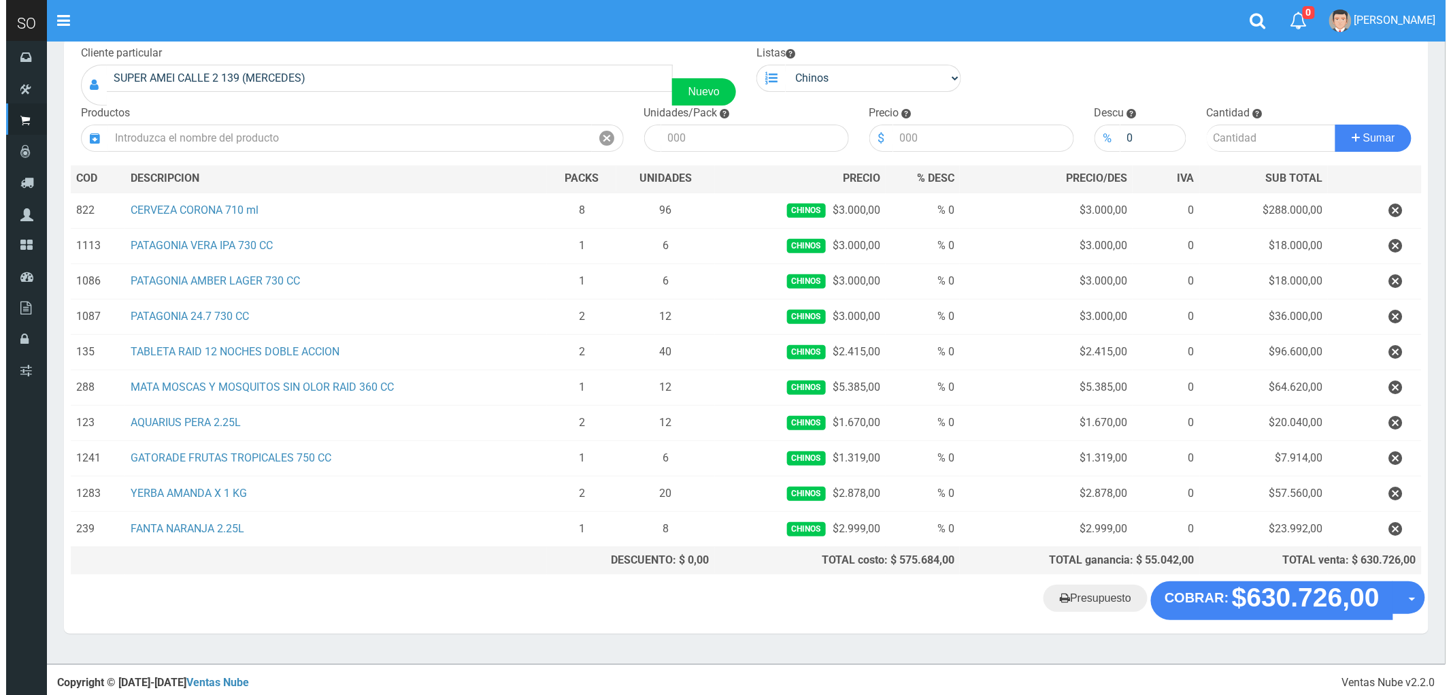
scroll to position [92, 0]
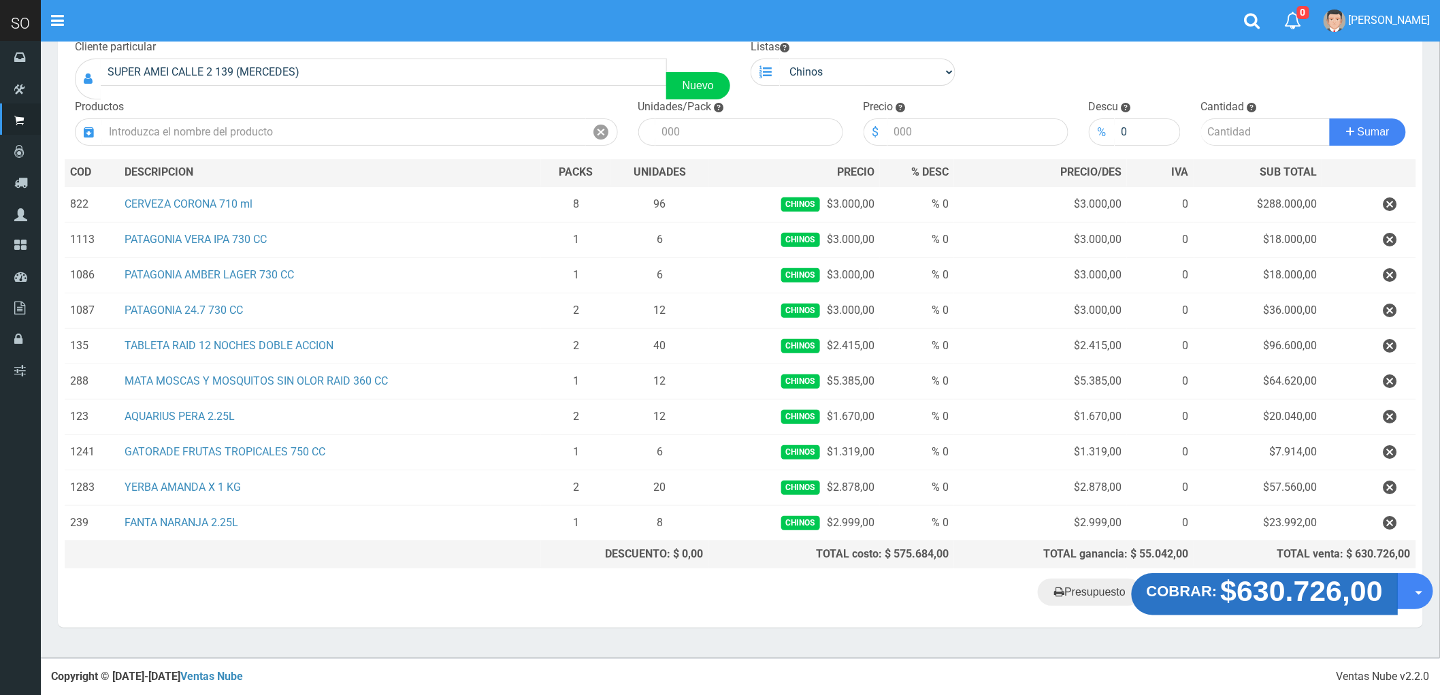
click at [1302, 604] on strong "$630.726,00" at bounding box center [1302, 591] width 163 height 32
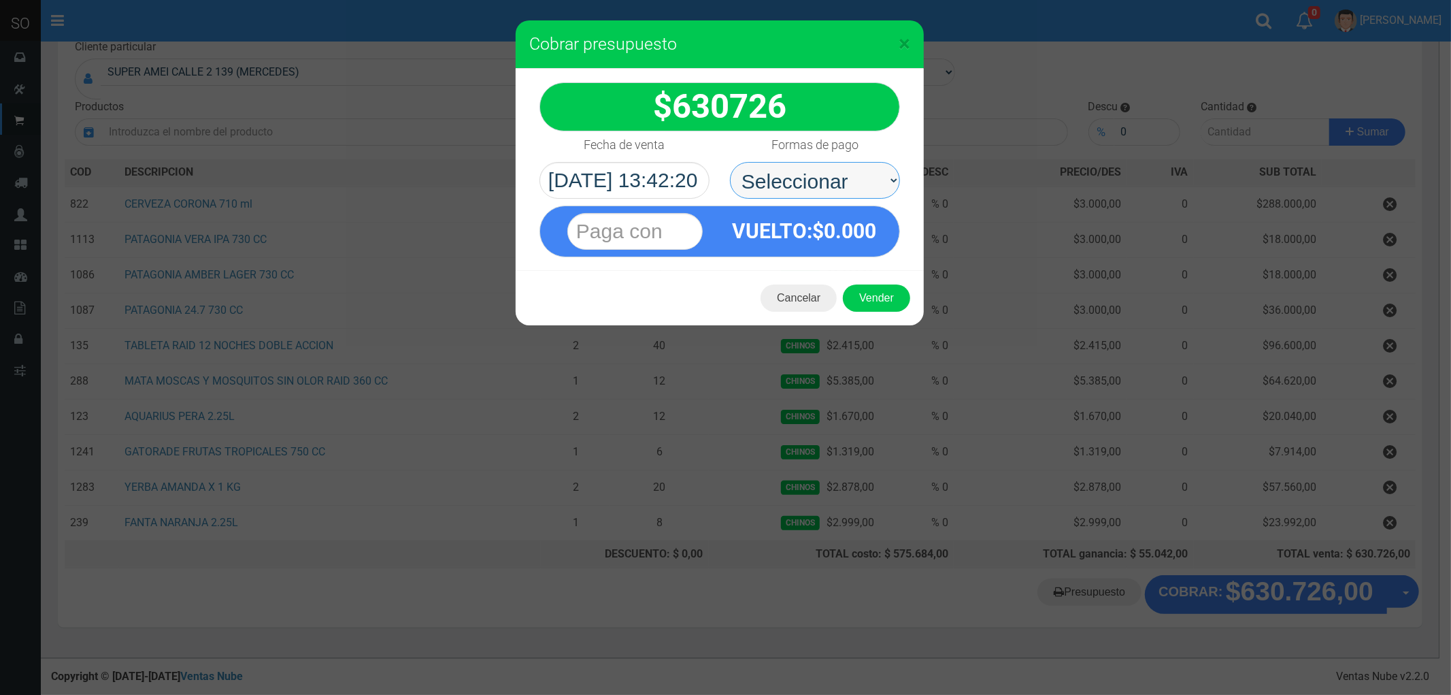
click at [804, 174] on select "Seleccionar Efectivo Tarjeta de Crédito Depósito Débito" at bounding box center [815, 180] width 170 height 37
select select "Efectivo"
click at [730, 162] on select "Seleccionar Efectivo Tarjeta de Crédito Depósito Débito" at bounding box center [815, 180] width 170 height 37
click at [885, 293] on button "Vender" at bounding box center [876, 297] width 67 height 27
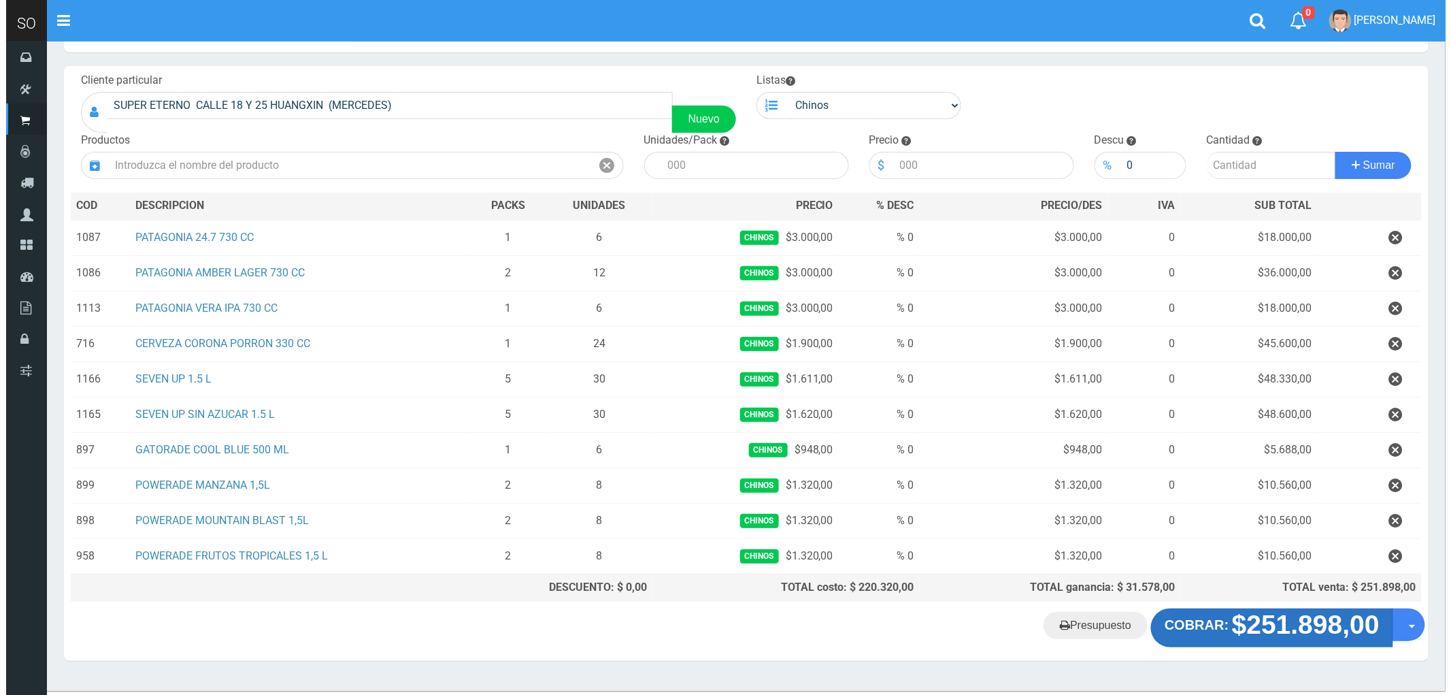
scroll to position [92, 0]
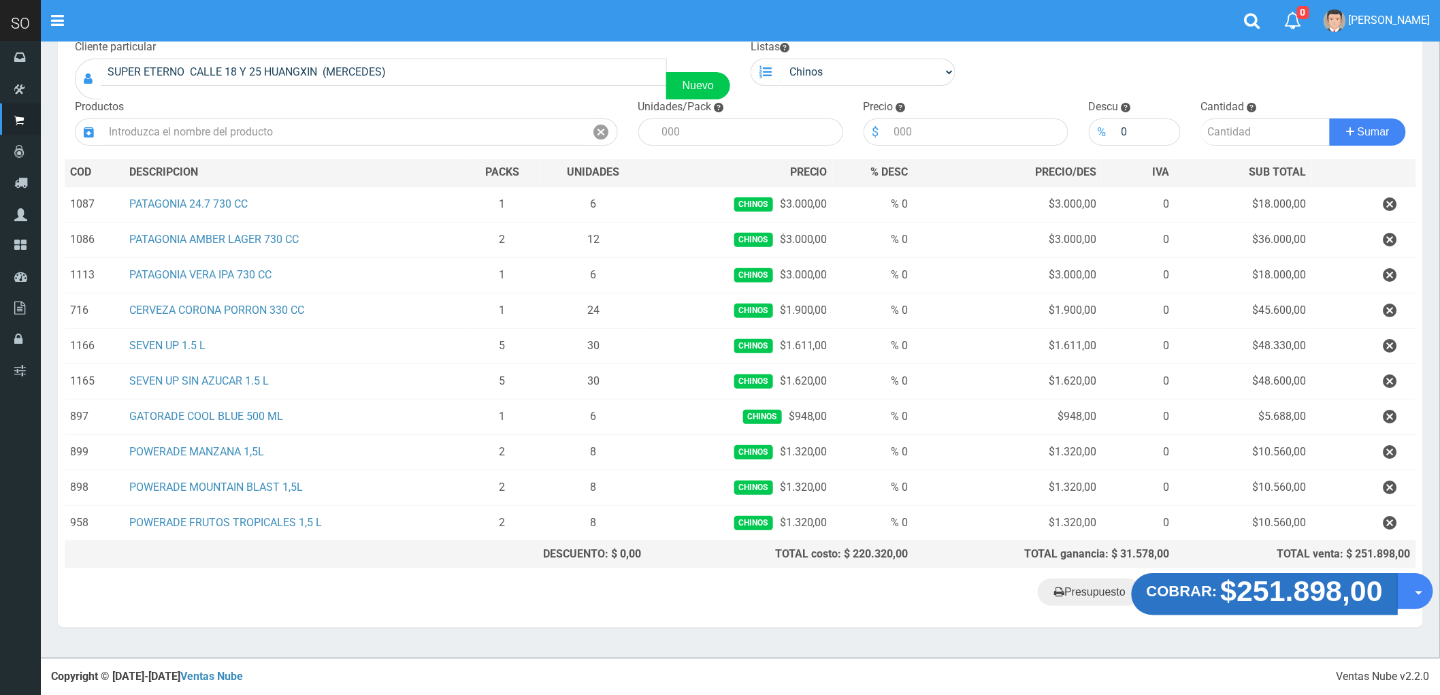
click at [1270, 602] on strong "$251.898,00" at bounding box center [1302, 591] width 163 height 32
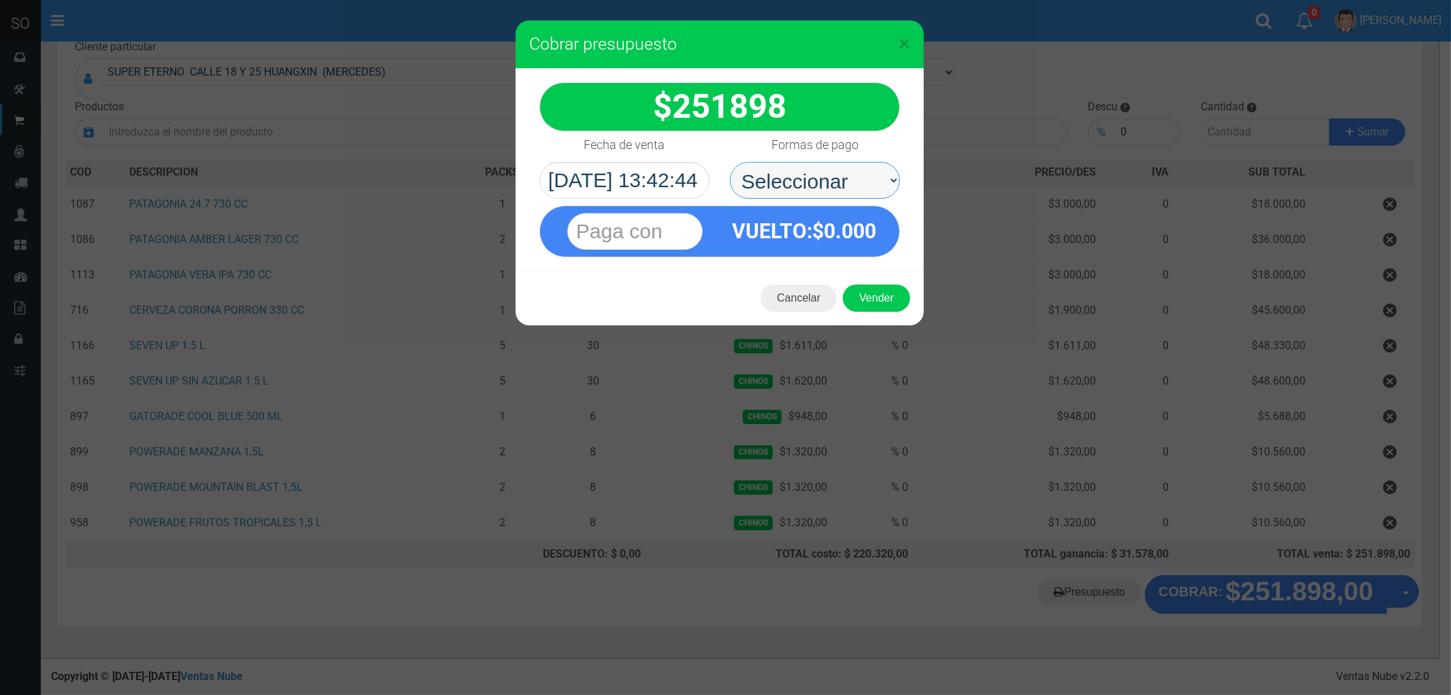
click at [774, 181] on select "Seleccionar Efectivo Tarjeta de Crédito Depósito Débito" at bounding box center [815, 180] width 170 height 37
select select "Efectivo"
click at [730, 162] on select "Seleccionar Efectivo Tarjeta de Crédito Depósito Débito" at bounding box center [815, 180] width 170 height 37
click at [868, 295] on button "Vender" at bounding box center [876, 297] width 67 height 27
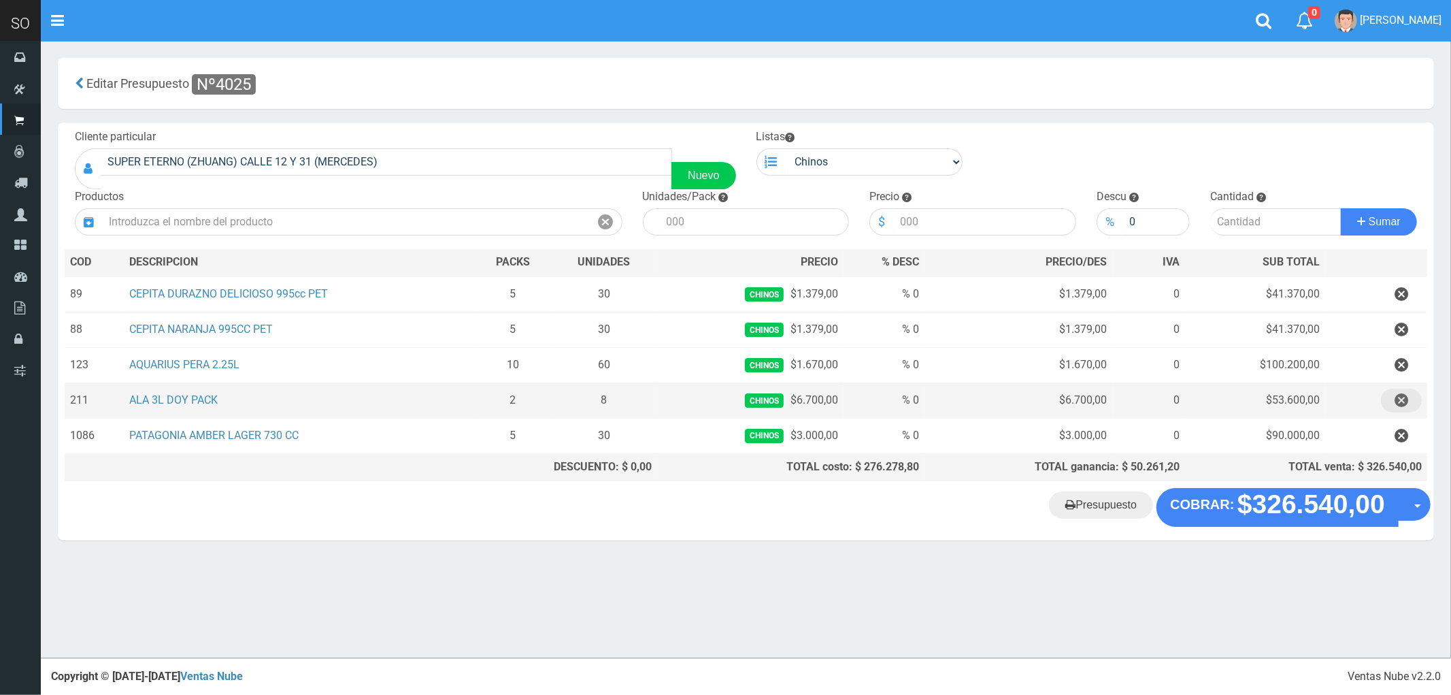
click at [1402, 400] on icon "button" at bounding box center [1402, 401] width 14 height 24
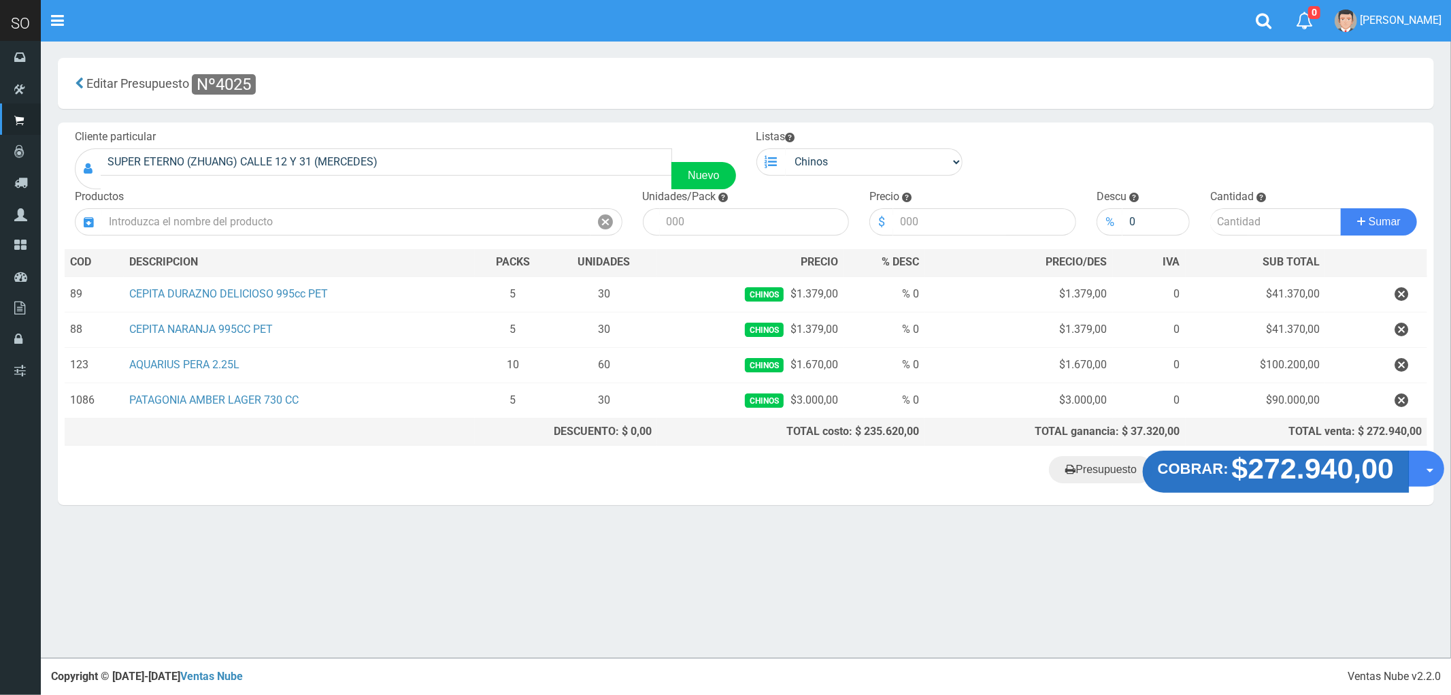
click at [1282, 471] on strong "$272.940,00" at bounding box center [1313, 469] width 163 height 32
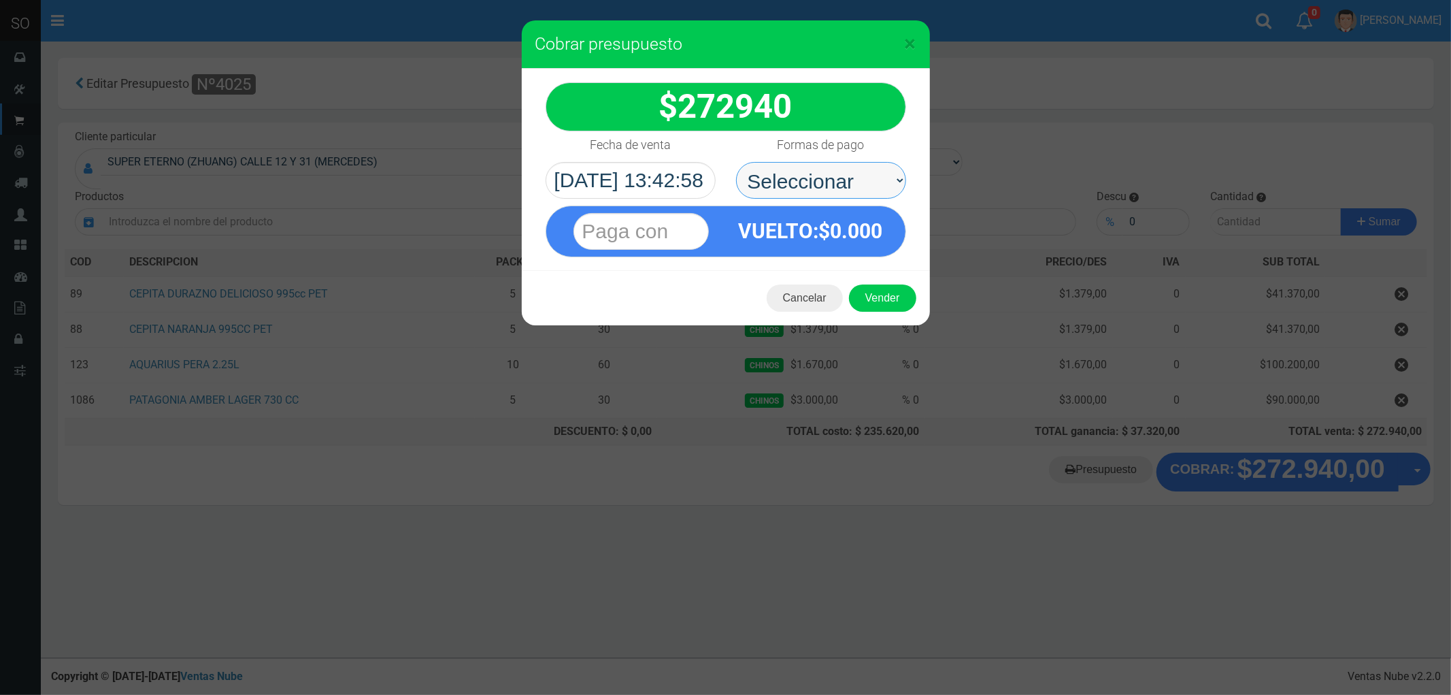
click at [788, 179] on select "Seleccionar Efectivo Tarjeta de Crédito Depósito Débito" at bounding box center [821, 180] width 170 height 37
select select "Efectivo"
click at [736, 162] on select "Seleccionar Efectivo Tarjeta de Crédito Depósito Débito" at bounding box center [821, 180] width 170 height 37
click at [872, 303] on button "Vender" at bounding box center [882, 297] width 67 height 27
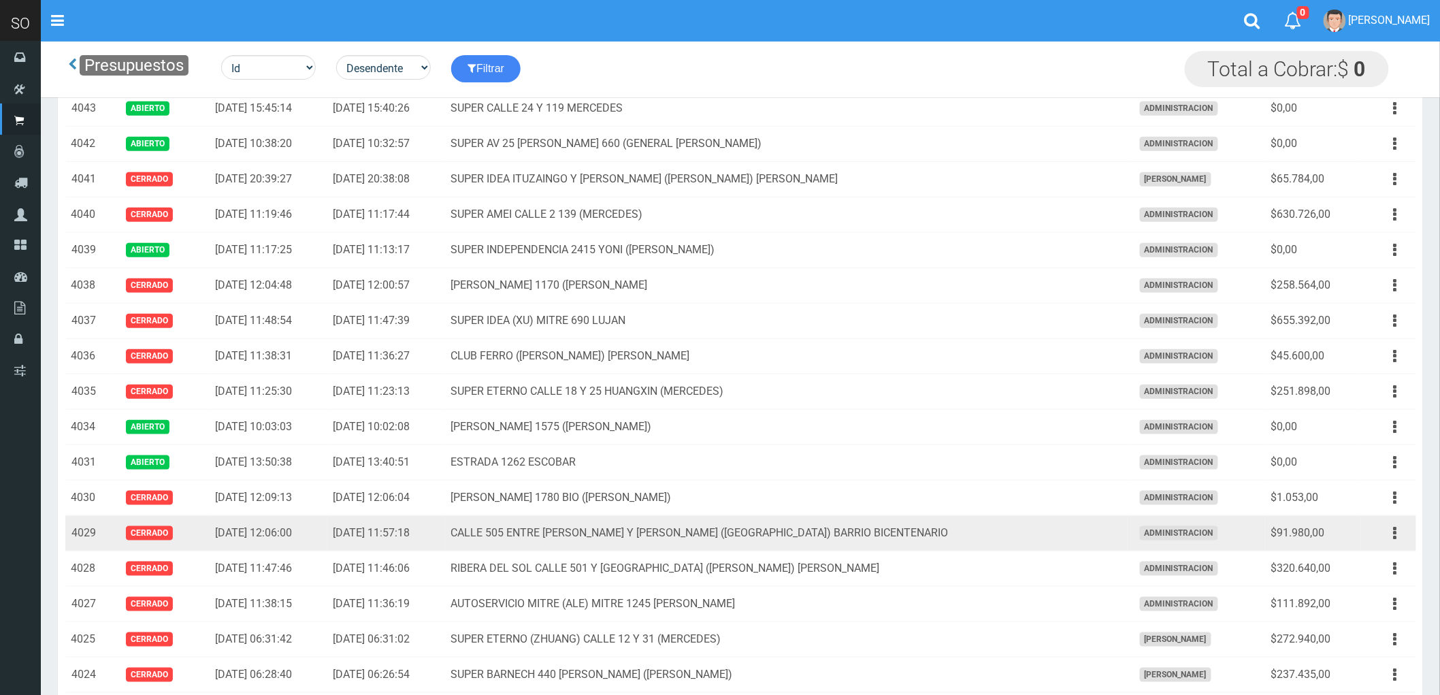
scroll to position [378, 0]
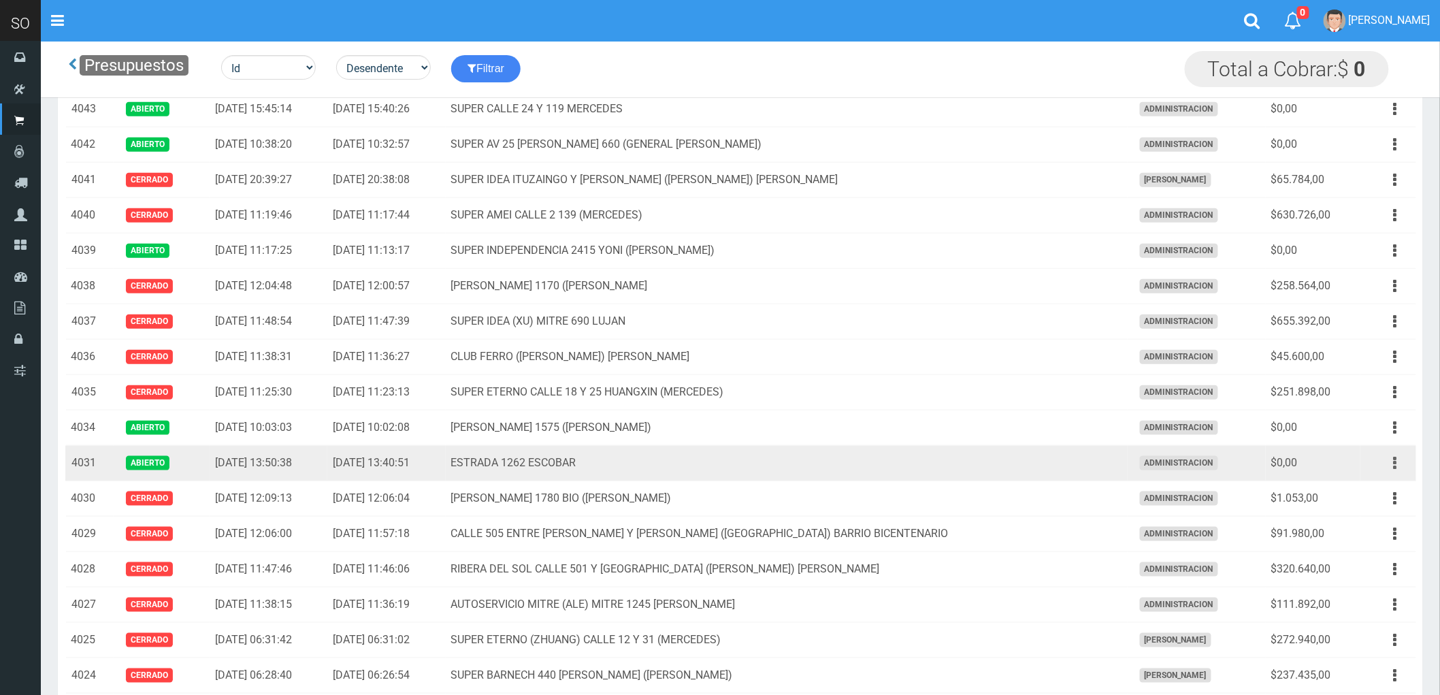
click at [1396, 465] on icon "button" at bounding box center [1395, 463] width 3 height 24
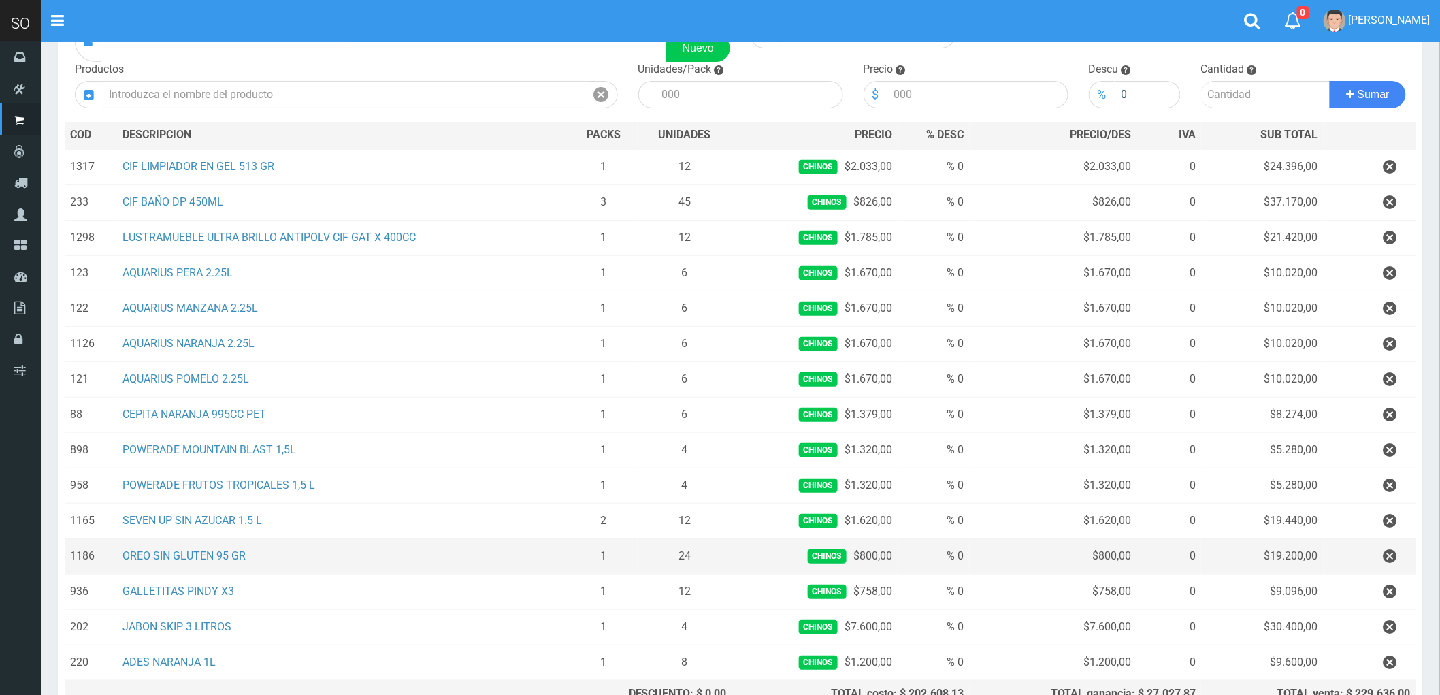
scroll to position [269, 0]
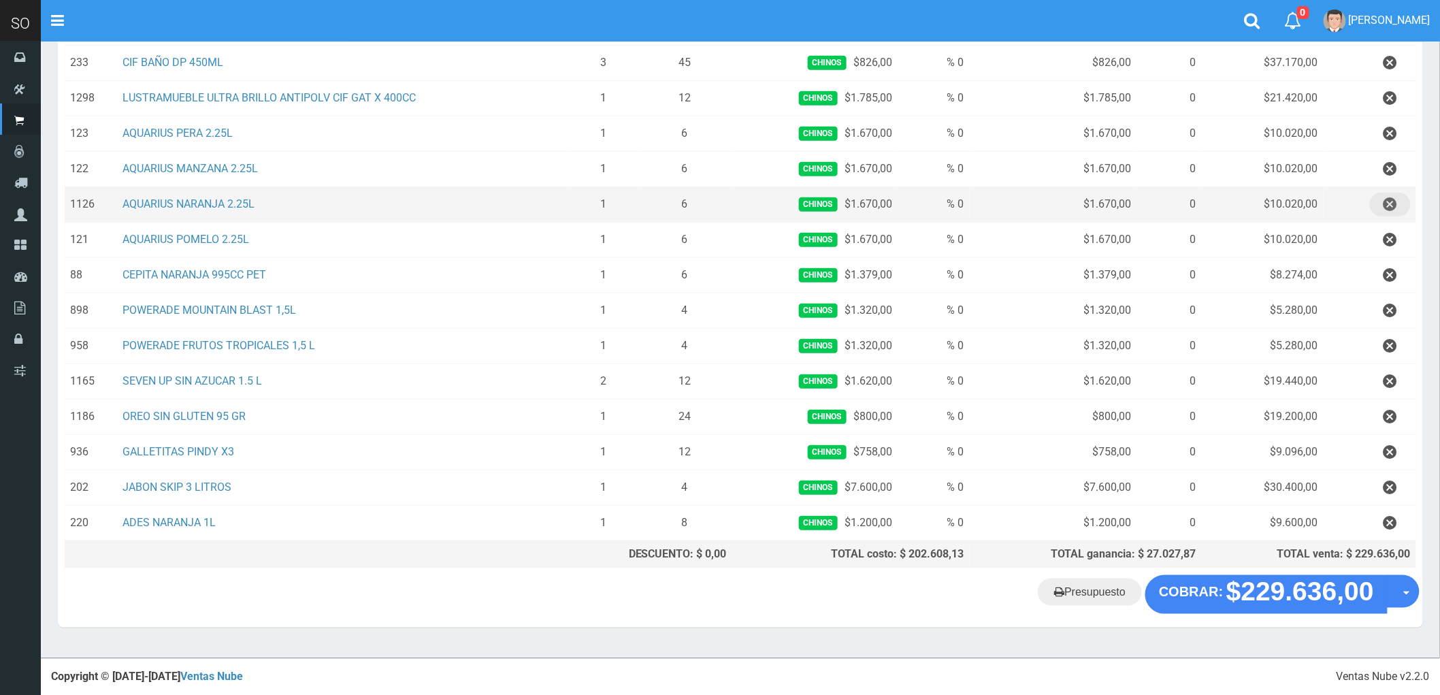
click at [1390, 199] on icon "button" at bounding box center [1390, 205] width 14 height 24
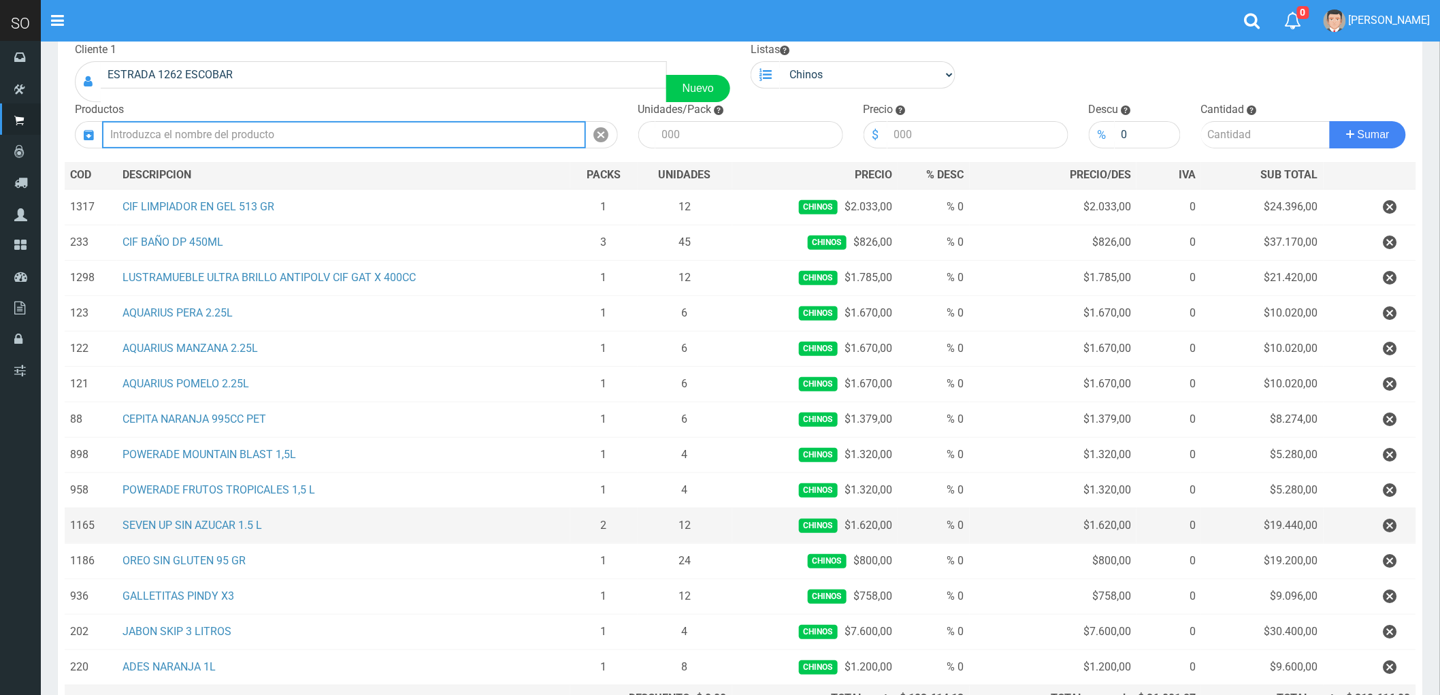
scroll to position [0, 0]
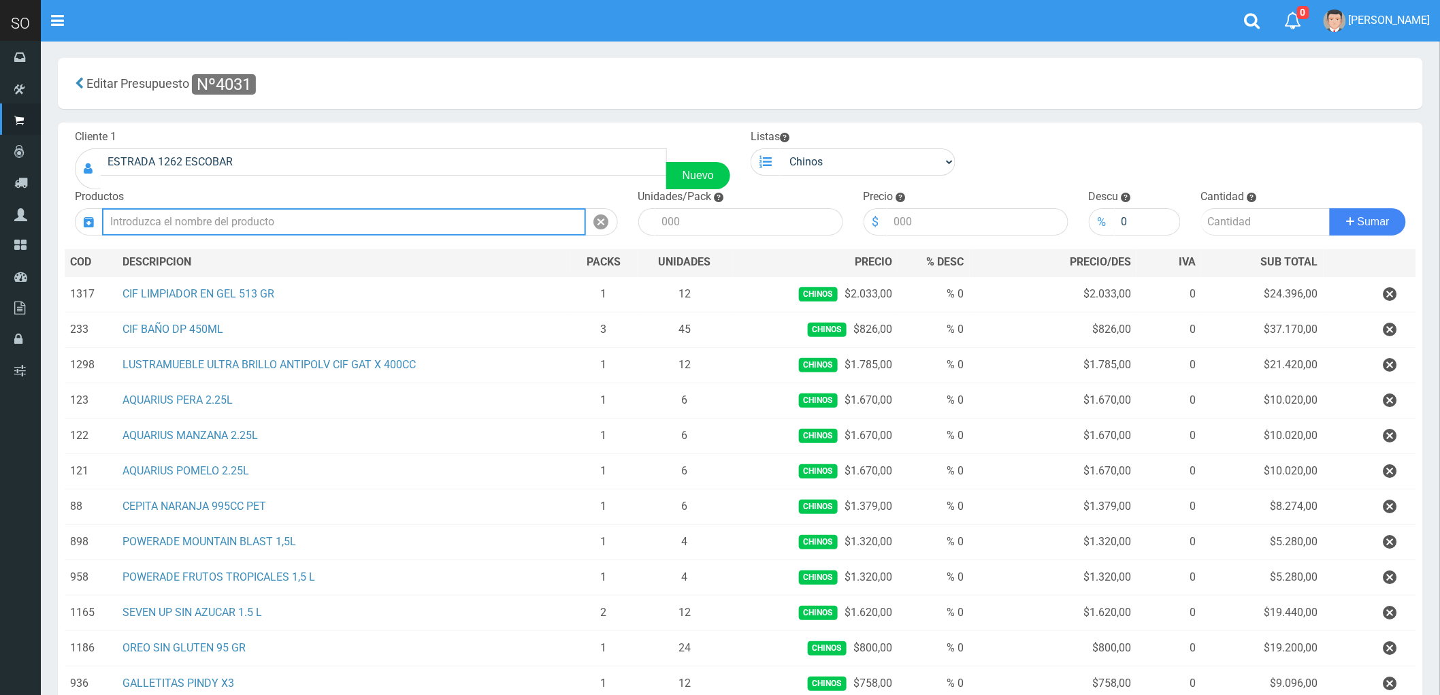
click at [201, 216] on input "text" at bounding box center [344, 221] width 484 height 27
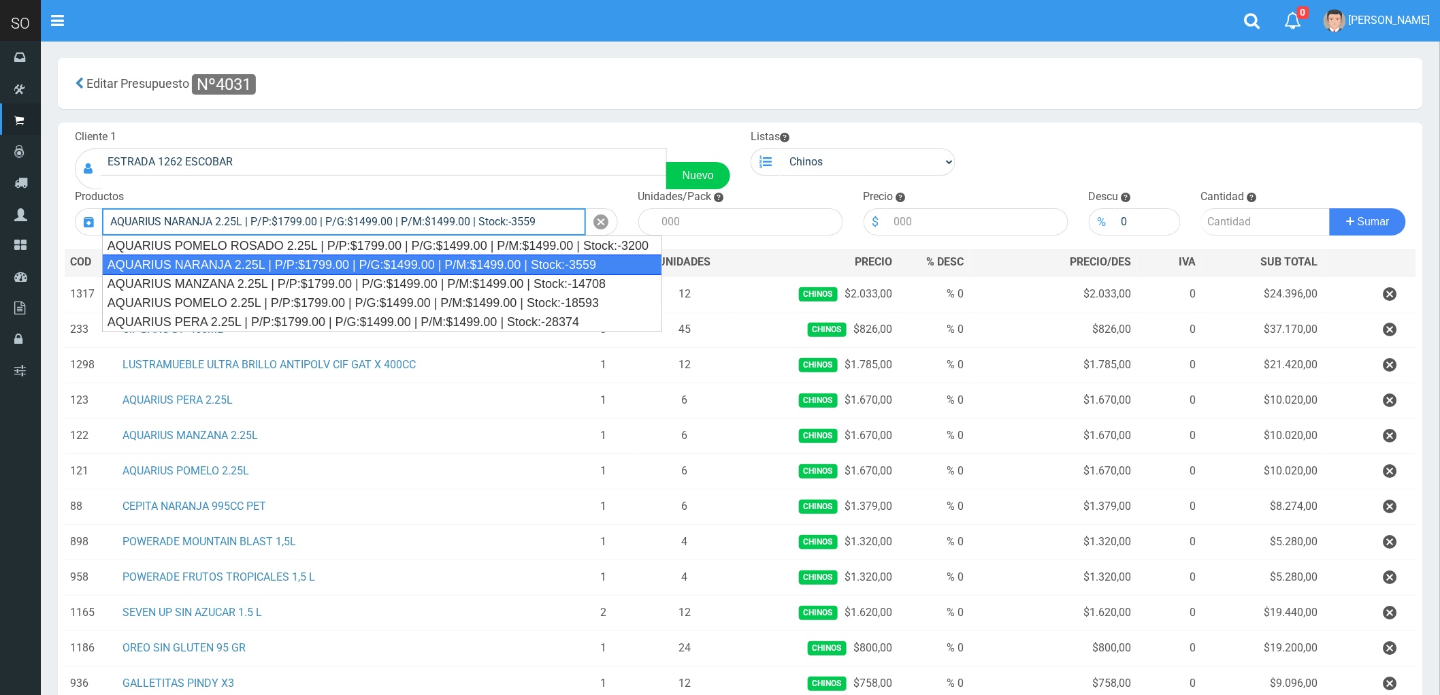
type input "AQUARIUS NARANJA 2.25L | P/P:$1799.00 | P/G:$1499.00 | P/M:$1499.00 | Stock:-35…"
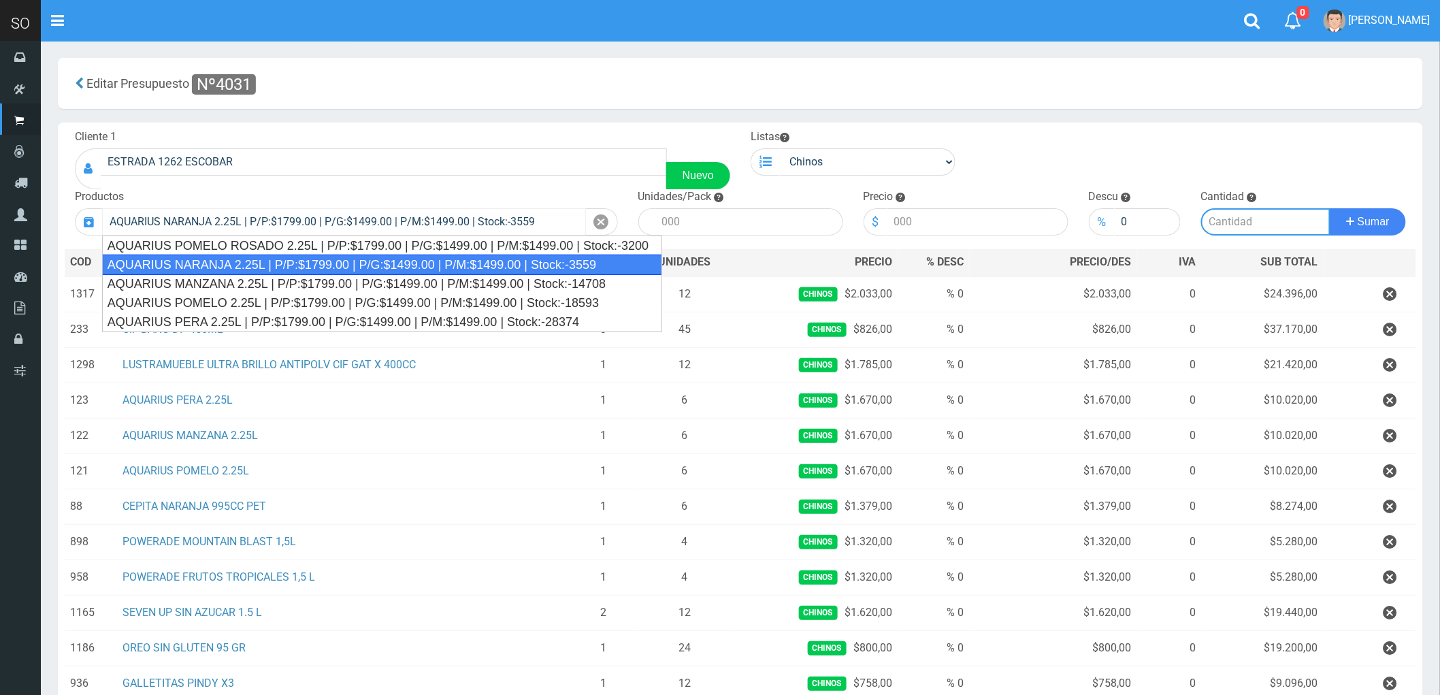
type input "6"
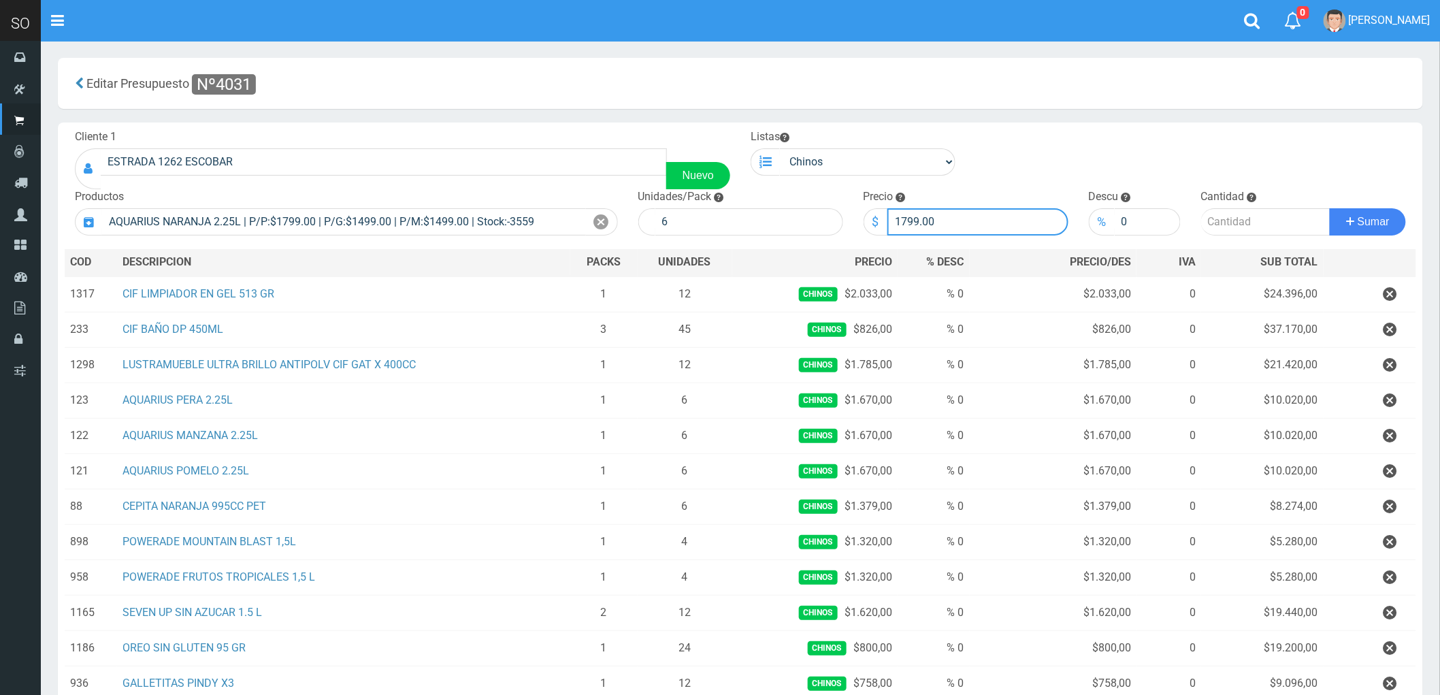
drag, startPoint x: 940, startPoint y: 225, endPoint x: 867, endPoint y: 238, distance: 74.7
click at [867, 238] on div "Cliente 1 [PERSON_NAME] 1262 [PERSON_NAME] Nuevo Listas [GEOGRAPHIC_DATA] . . P…" at bounding box center [740, 464] width 1365 height 684
type input "1670"
type input "1"
click at [1330, 208] on button "Sumar" at bounding box center [1368, 221] width 76 height 27
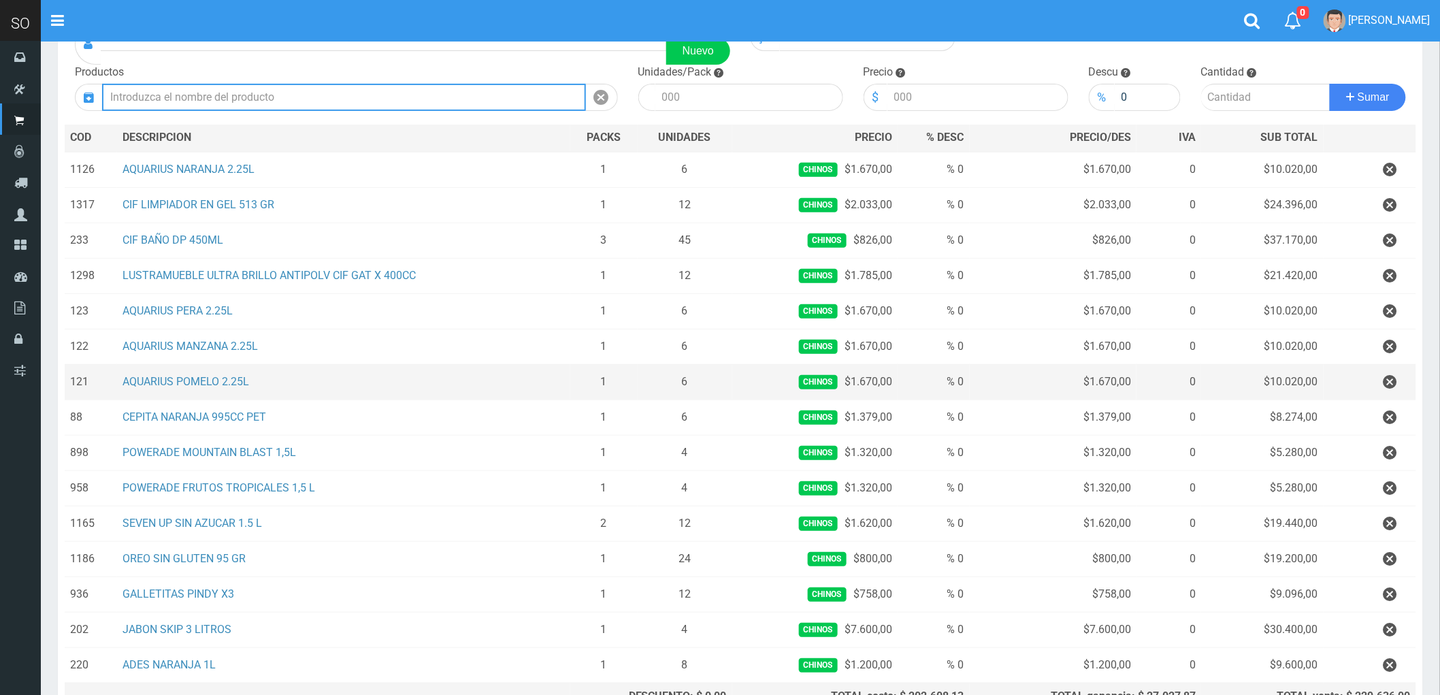
scroll to position [151, 0]
